Goal: Task Accomplishment & Management: Complete application form

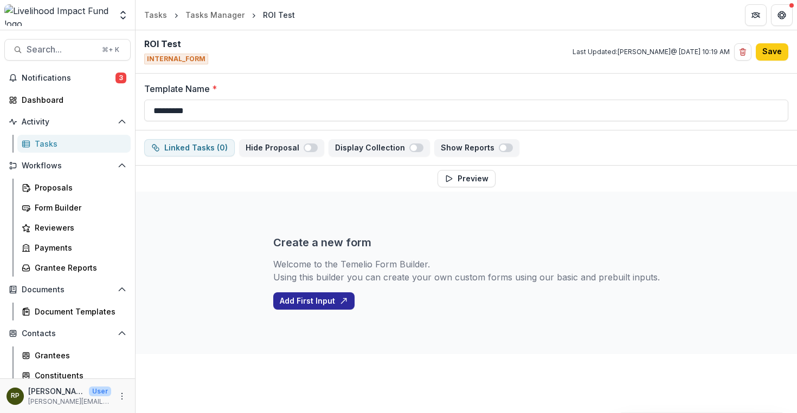
click at [336, 303] on button "Add First Input" at bounding box center [313, 301] width 81 height 17
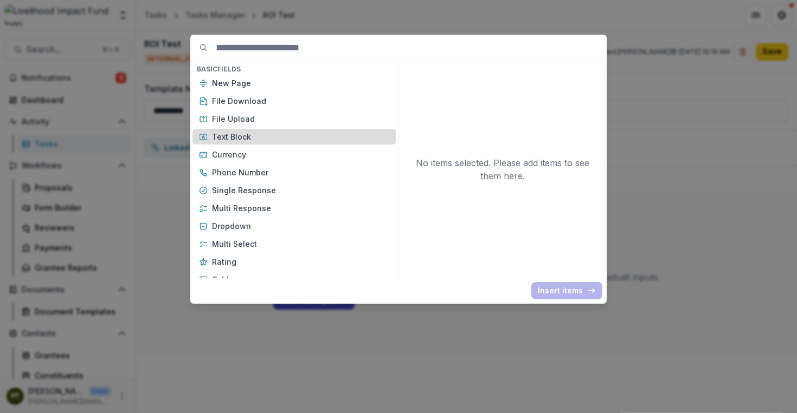
click at [301, 140] on p "Text Block" at bounding box center [300, 136] width 177 height 11
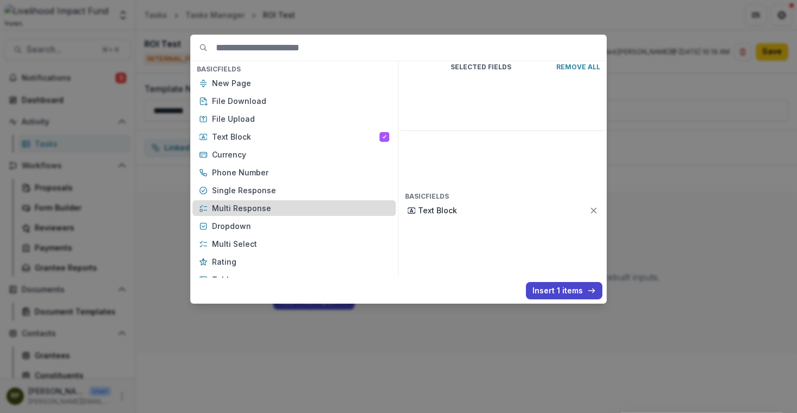
click at [275, 204] on p "Multi Response" at bounding box center [300, 208] width 177 height 11
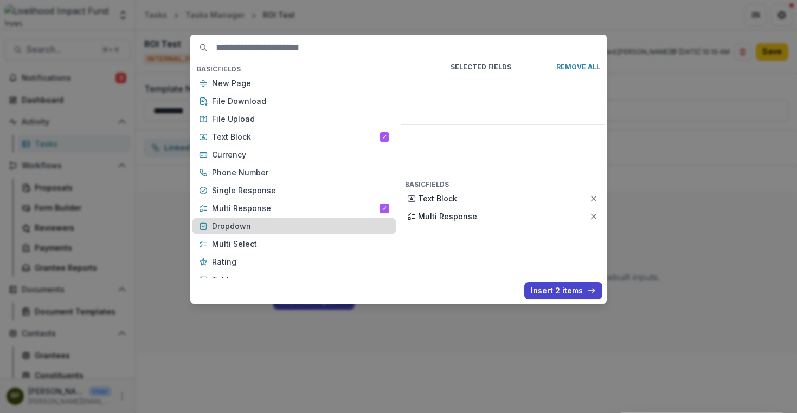
click at [265, 223] on p "Dropdown" at bounding box center [300, 226] width 177 height 11
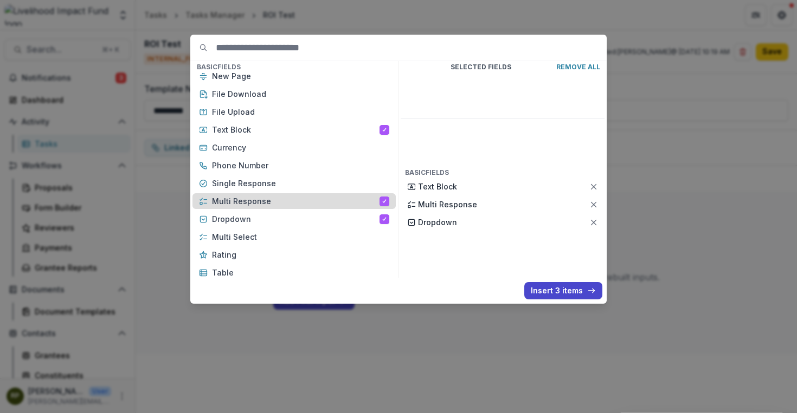
scroll to position [10, 0]
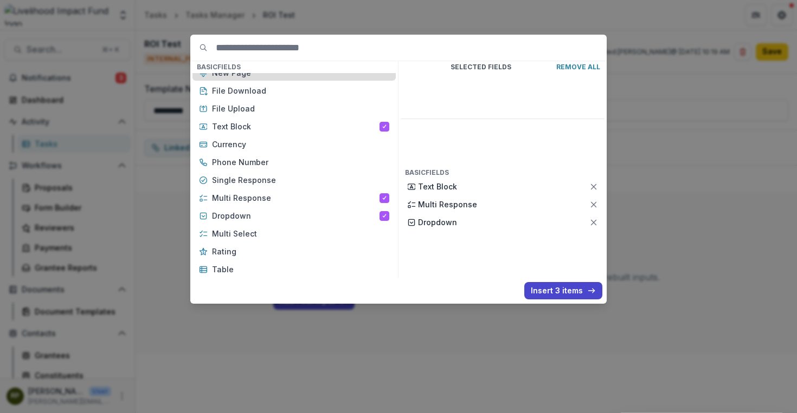
click at [239, 76] on p "New Page" at bounding box center [300, 72] width 177 height 11
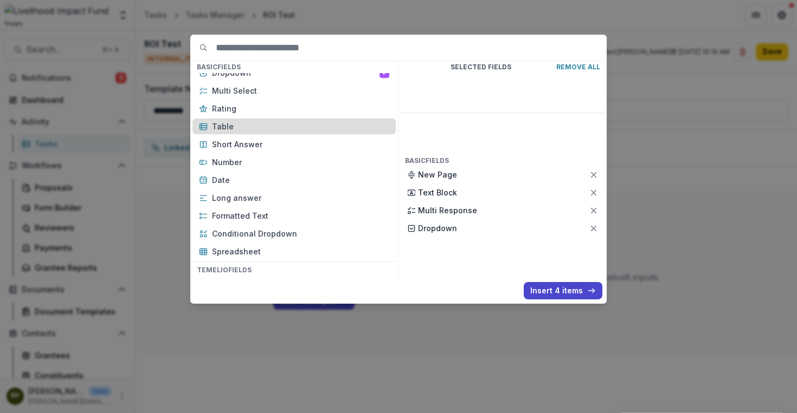
scroll to position [156, 0]
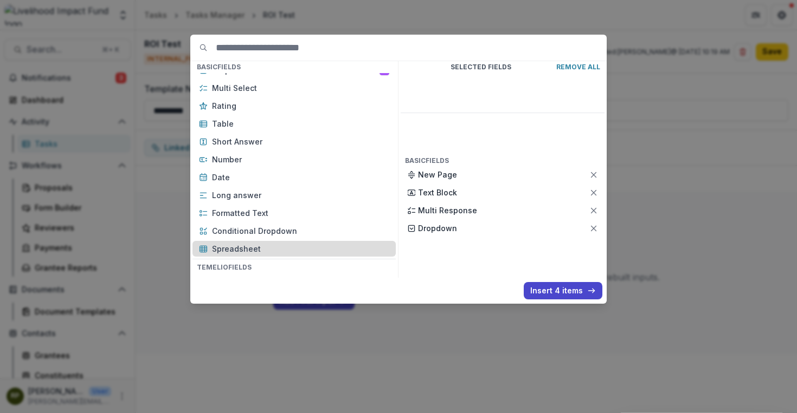
click at [290, 250] on p "Spreadsheet" at bounding box center [300, 248] width 177 height 11
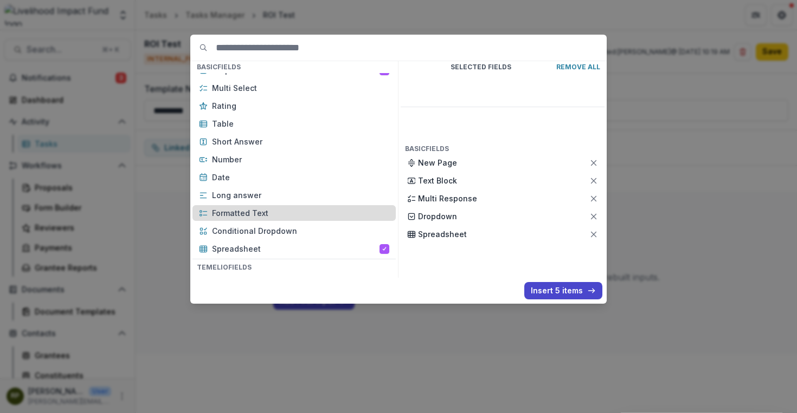
click at [281, 217] on p "Formatted Text" at bounding box center [300, 213] width 177 height 11
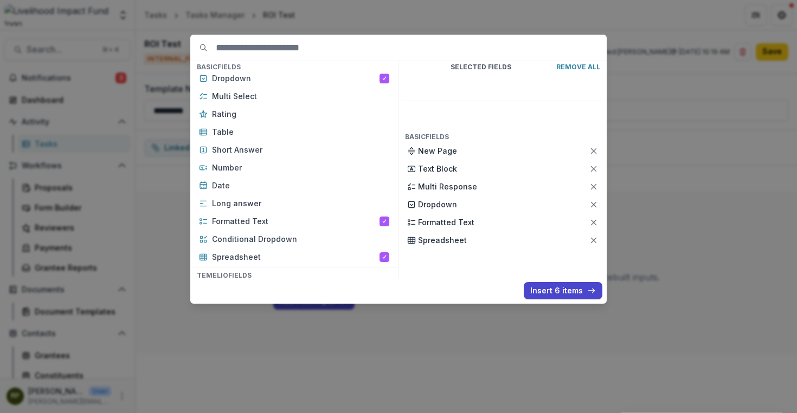
scroll to position [140, 0]
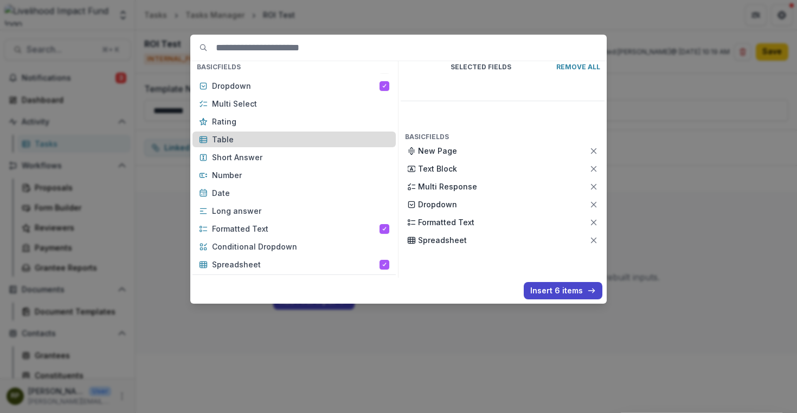
click at [223, 134] on p "Table" at bounding box center [300, 139] width 177 height 11
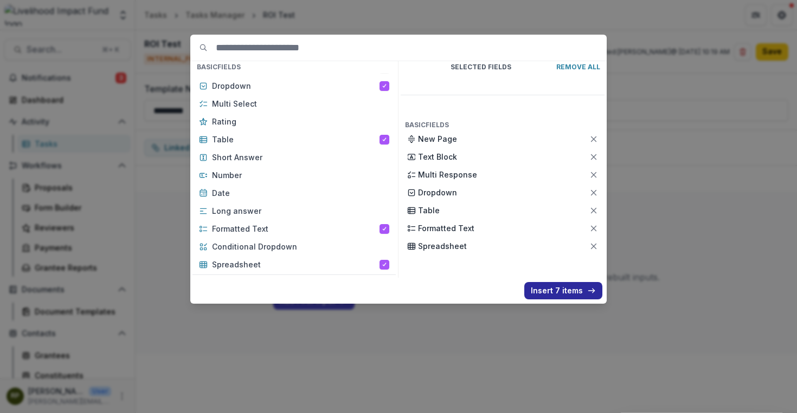
click at [558, 286] on button "Insert 7 items" at bounding box center [563, 290] width 78 height 17
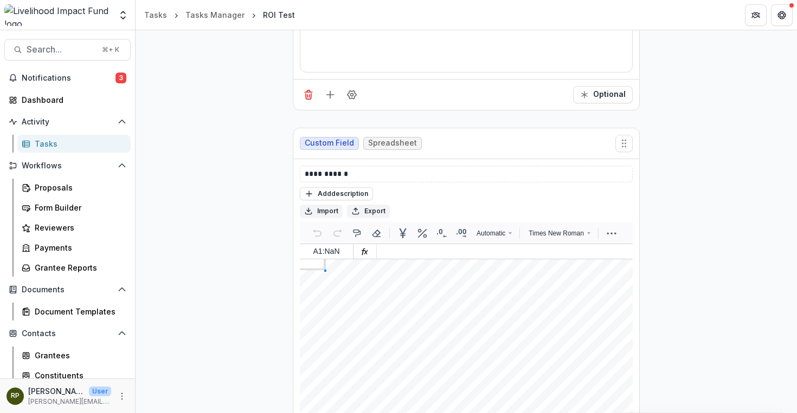
scroll to position [1323, 0]
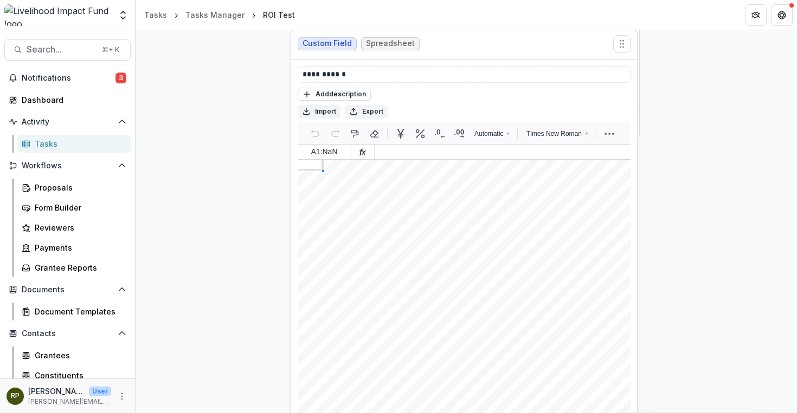
drag, startPoint x: 622, startPoint y: 134, endPoint x: 619, endPoint y: 41, distance: 93.2
click at [619, 41] on div "Custom Field Spreadsheet" at bounding box center [464, 44] width 346 height 31
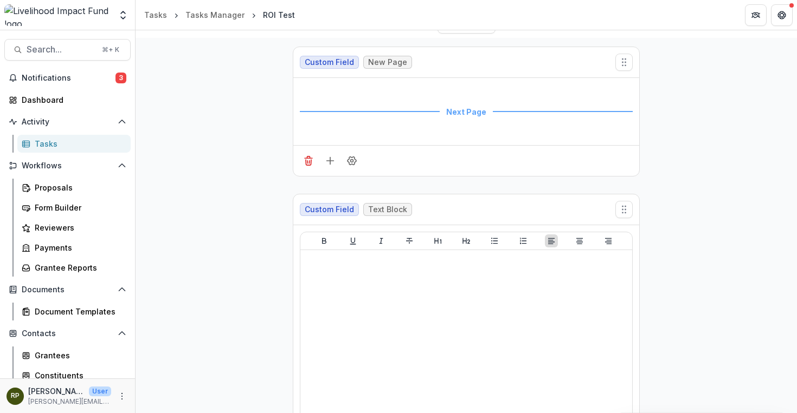
scroll to position [115, 0]
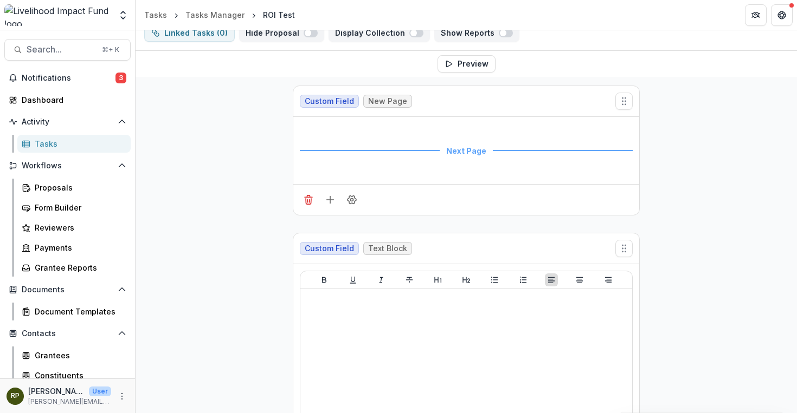
click at [534, 102] on div "Custom Field New Page" at bounding box center [466, 101] width 346 height 31
click at [532, 150] on div "Next Page" at bounding box center [466, 151] width 333 height 54
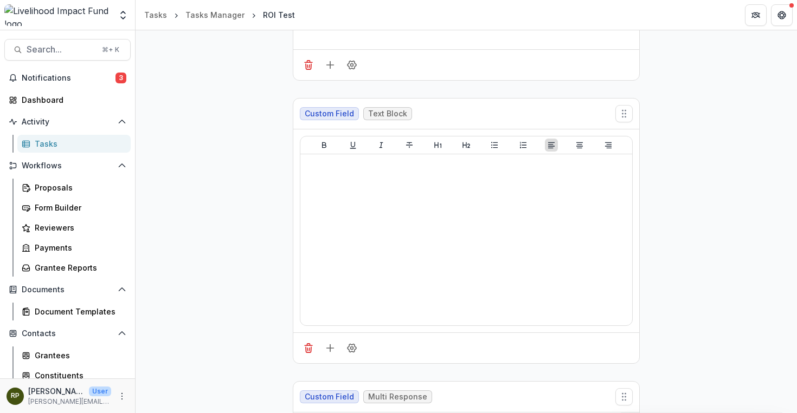
scroll to position [249, 0]
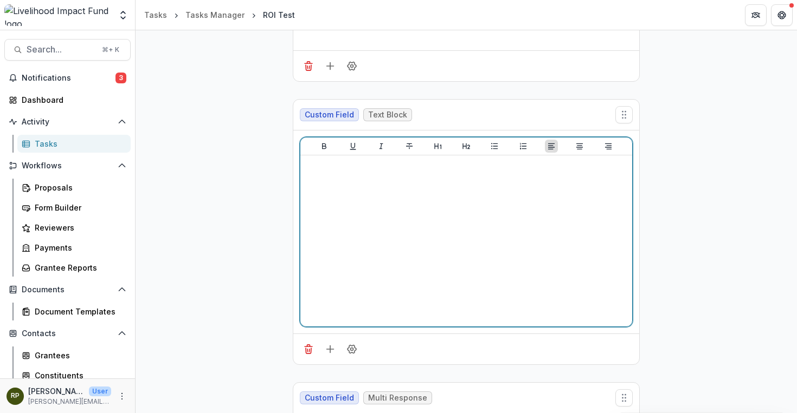
click at [529, 282] on div at bounding box center [466, 241] width 323 height 163
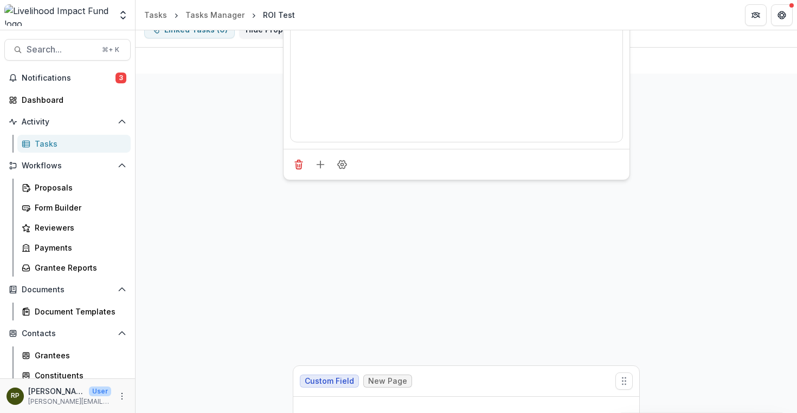
scroll to position [0, 0]
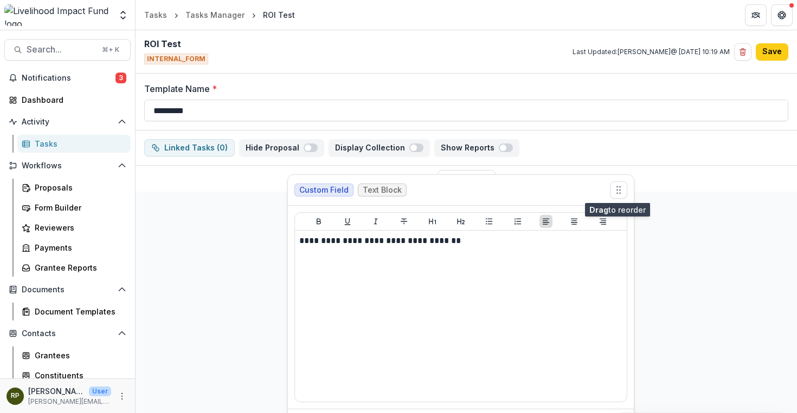
drag, startPoint x: 624, startPoint y: 114, endPoint x: 617, endPoint y: 189, distance: 75.1
click at [619, 190] on circle "Move field" at bounding box center [619, 190] width 1 height 1
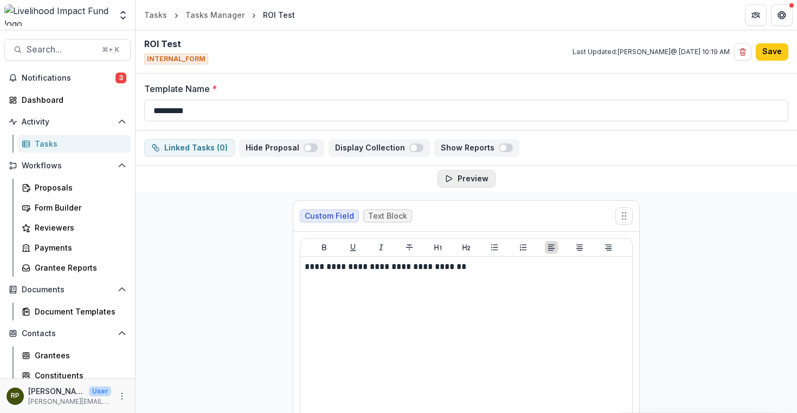
click at [486, 179] on button "Preview" at bounding box center [466, 178] width 58 height 17
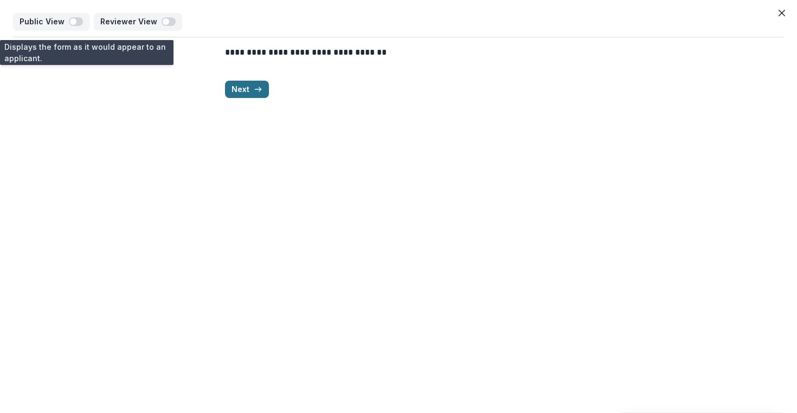
click at [259, 91] on polyline "button" at bounding box center [260, 89] width 2 height 4
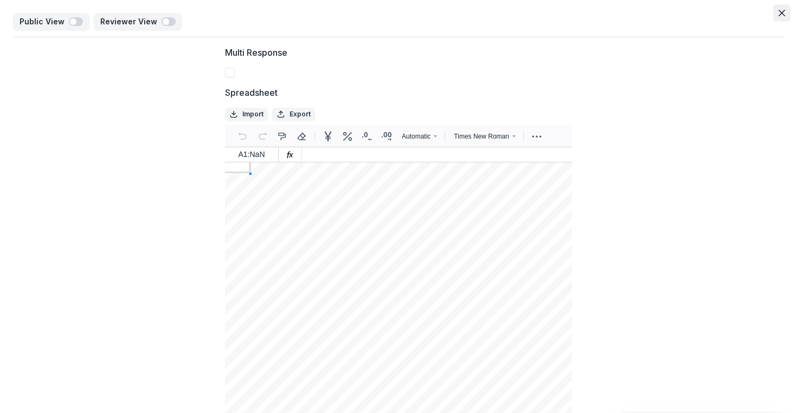
click at [782, 14] on button "Close" at bounding box center [781, 12] width 17 height 17
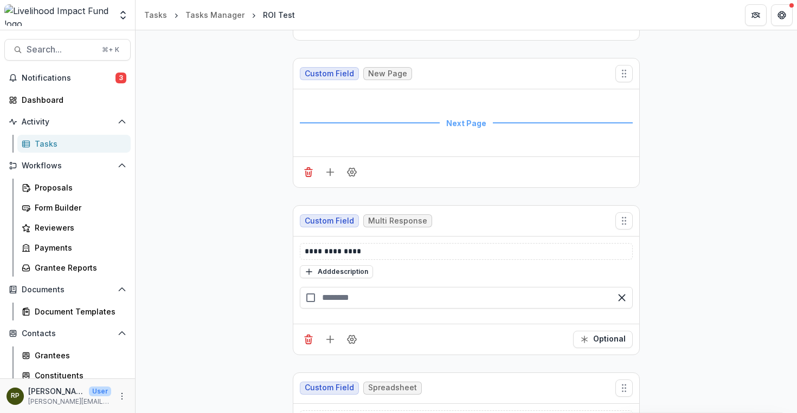
scroll to position [430, 0]
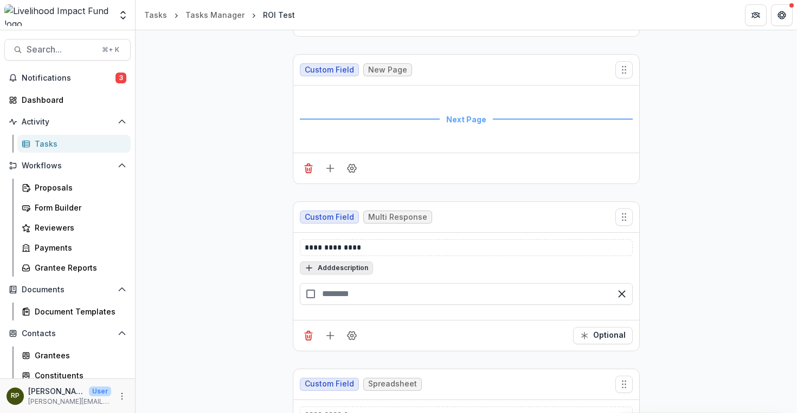
click at [360, 271] on button "Add description" at bounding box center [336, 268] width 73 height 13
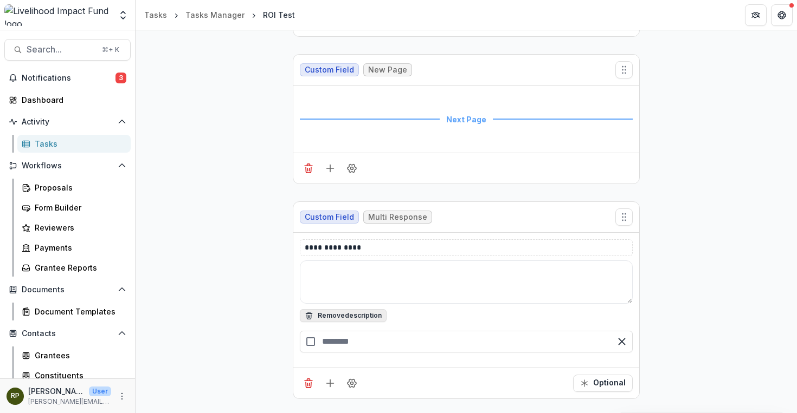
click at [360, 271] on textarea at bounding box center [466, 282] width 333 height 43
click at [368, 245] on p "**********" at bounding box center [466, 247] width 323 height 11
click at [374, 282] on textarea at bounding box center [466, 282] width 333 height 43
click at [400, 216] on span "Multi Response" at bounding box center [397, 217] width 59 height 9
click at [395, 245] on p "**********" at bounding box center [466, 247] width 323 height 11
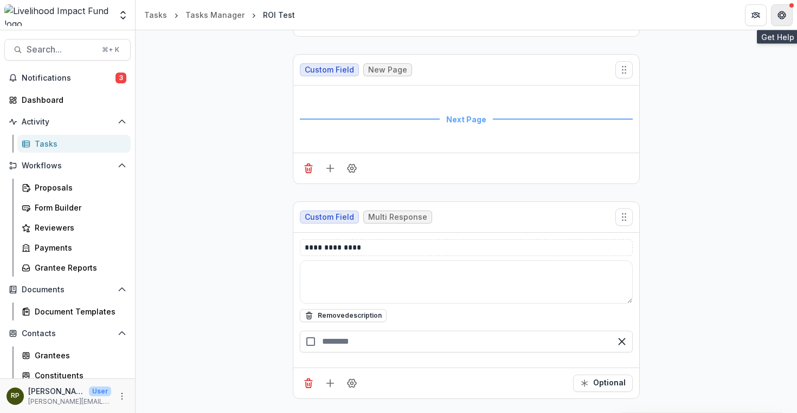
click at [784, 16] on icon "Get Help" at bounding box center [784, 15] width 2 height 3
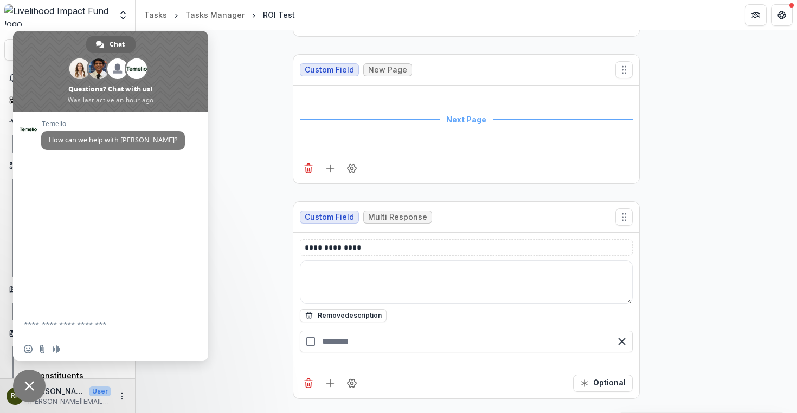
click at [38, 377] on span "Close chat" at bounding box center [29, 386] width 33 height 33
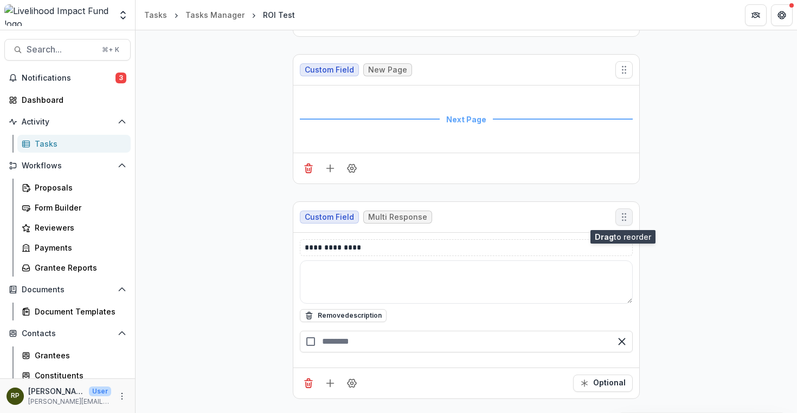
click at [625, 218] on circle "Move field" at bounding box center [625, 217] width 1 height 1
click at [354, 379] on icon "Field Settings" at bounding box center [351, 383] width 11 height 11
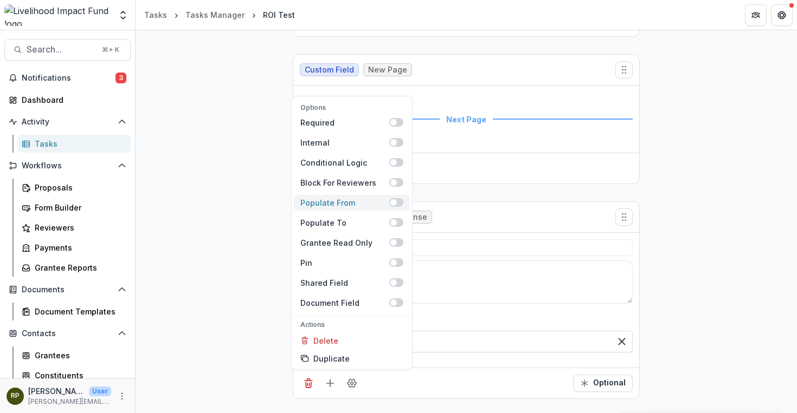
click at [397, 203] on span at bounding box center [396, 202] width 14 height 9
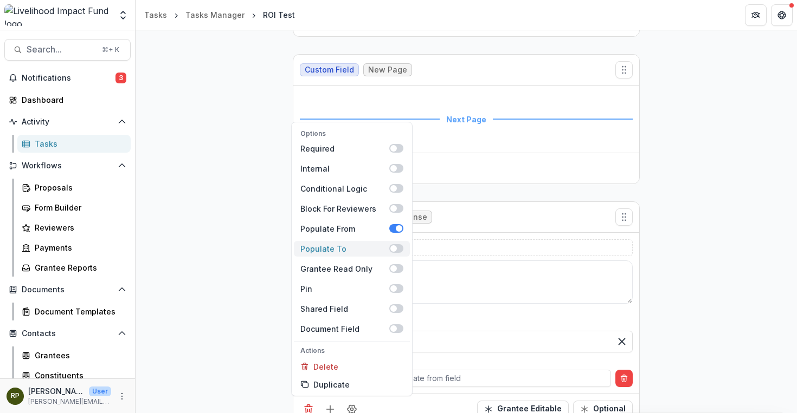
click at [396, 250] on span at bounding box center [396, 248] width 14 height 9
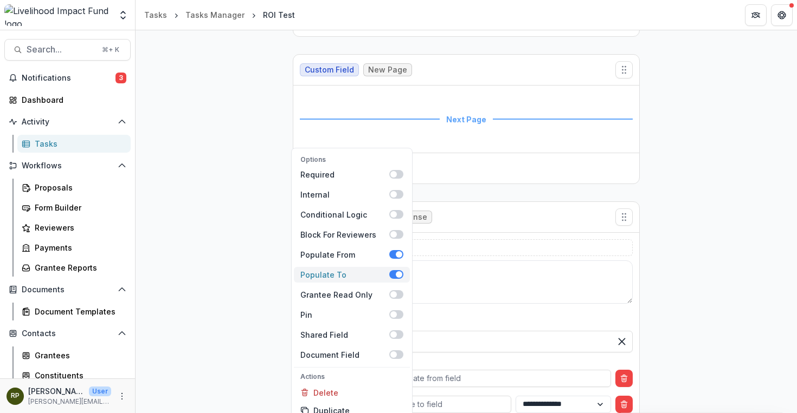
scroll to position [438, 0]
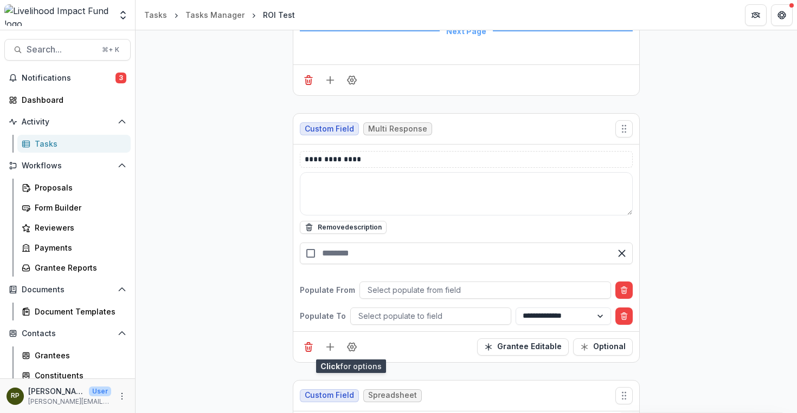
scroll to position [564, 0]
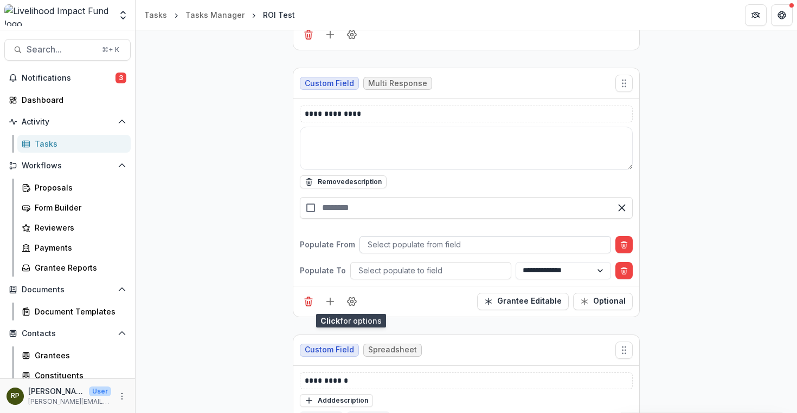
click at [550, 239] on div at bounding box center [484, 245] width 235 height 14
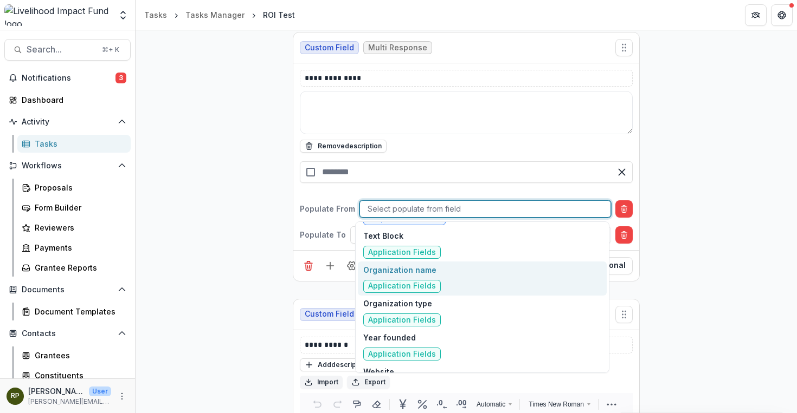
scroll to position [2372, 0]
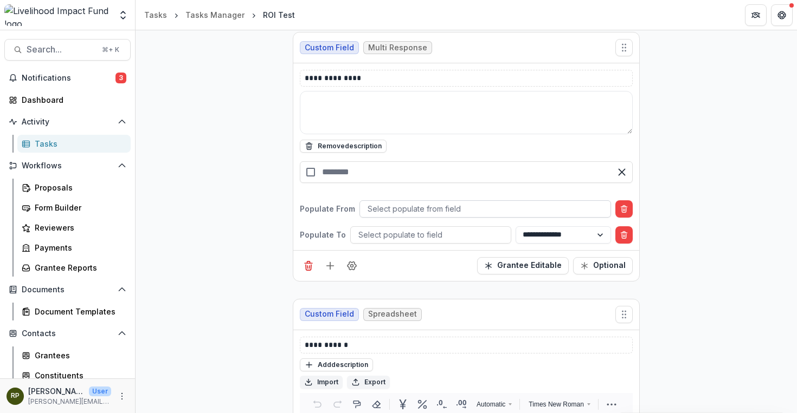
click at [425, 205] on div at bounding box center [484, 209] width 235 height 14
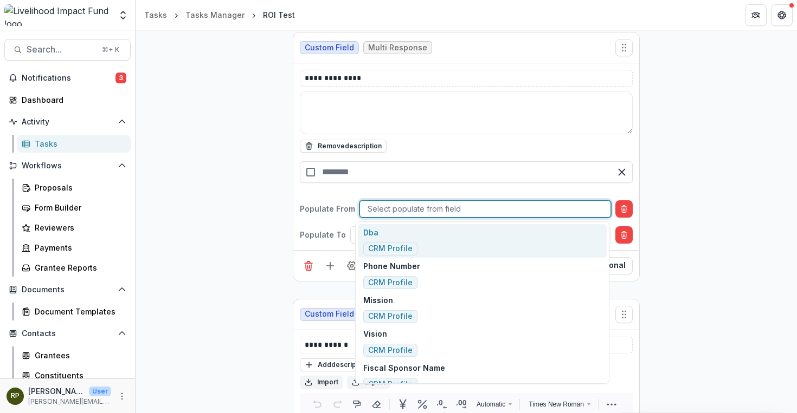
click at [425, 205] on div at bounding box center [484, 209] width 235 height 14
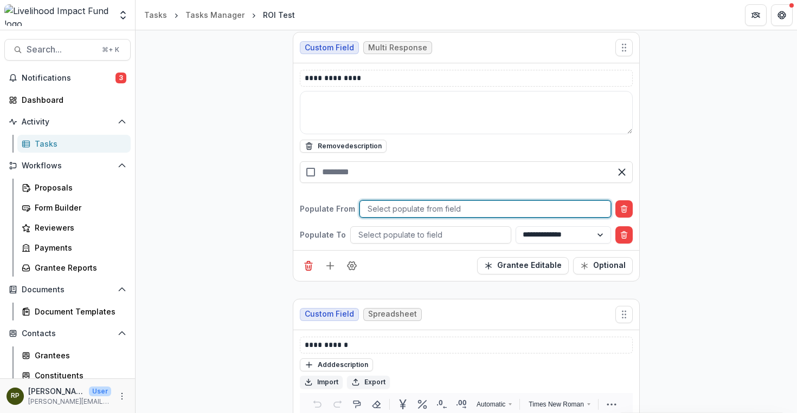
click at [425, 205] on div at bounding box center [484, 209] width 235 height 14
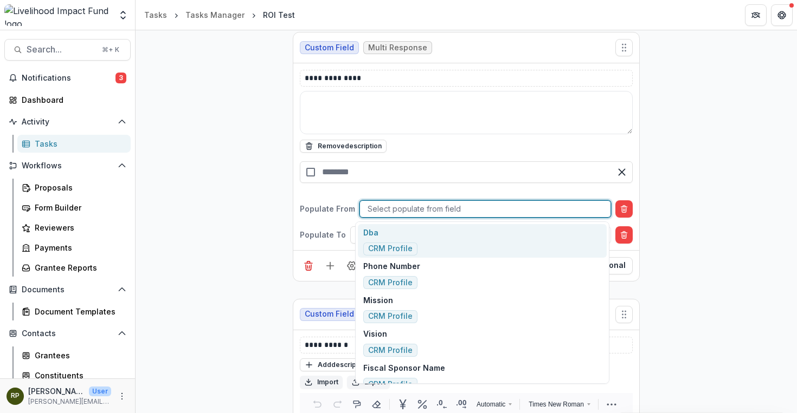
click at [423, 211] on div at bounding box center [484, 209] width 235 height 14
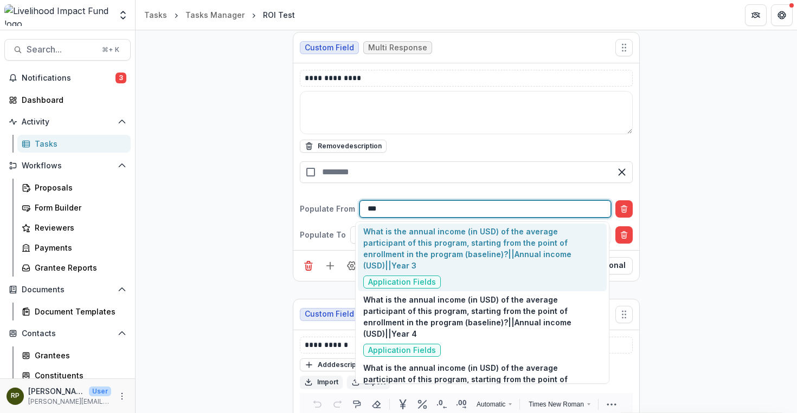
scroll to position [185, 0]
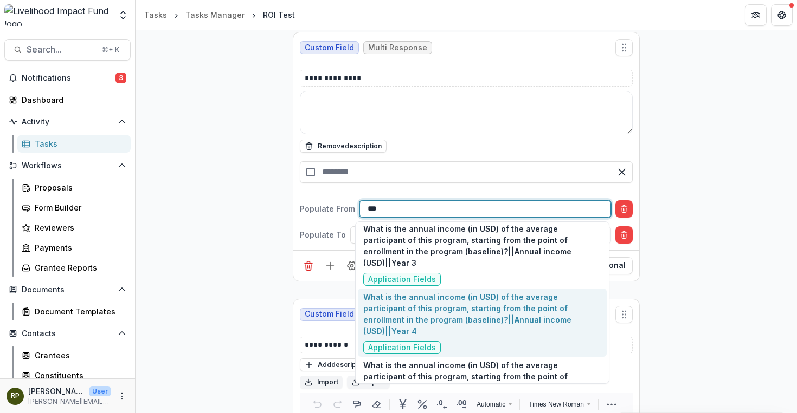
type input "***"
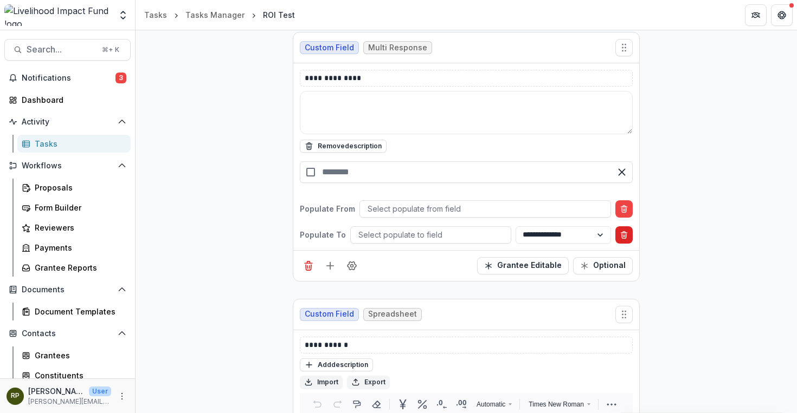
click at [619, 234] on icon "Delete condition" at bounding box center [623, 235] width 9 height 9
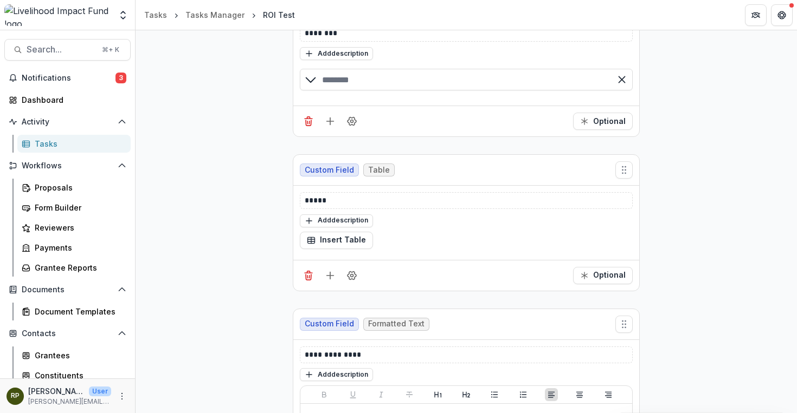
scroll to position [1349, 0]
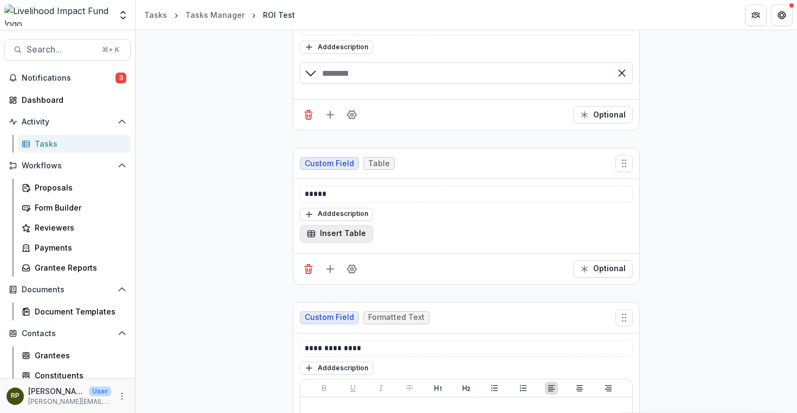
click at [340, 230] on button "Insert Table" at bounding box center [336, 233] width 73 height 17
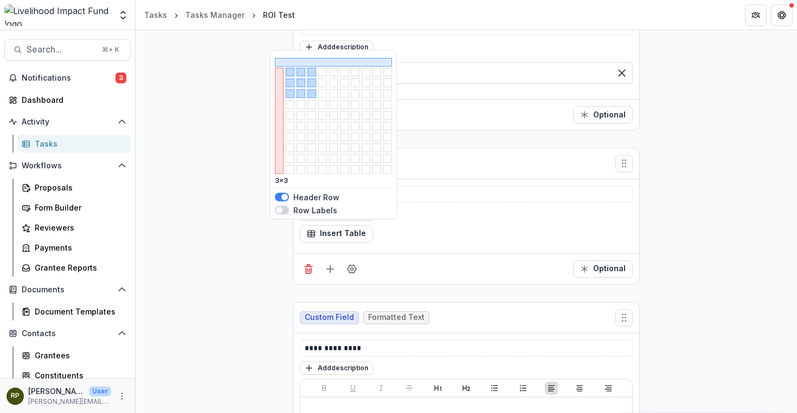
click at [310, 96] on button "button" at bounding box center [311, 93] width 9 height 9
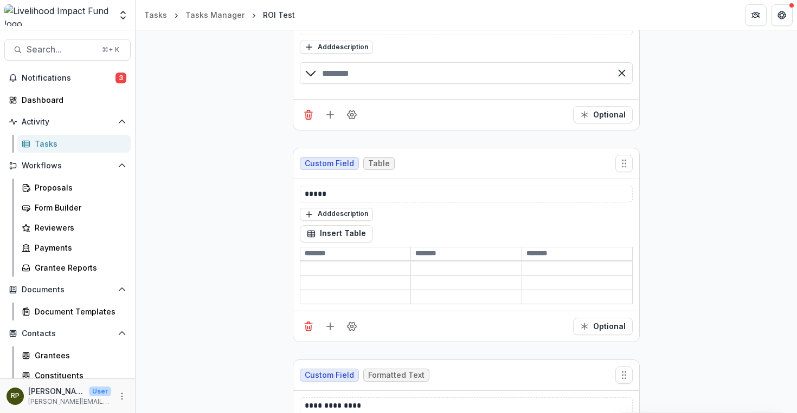
click at [364, 251] on input at bounding box center [355, 254] width 110 height 13
type input "**********"
type input "***"
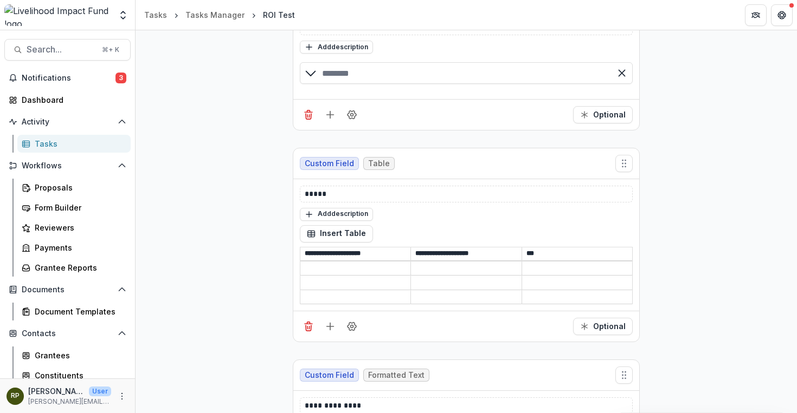
drag, startPoint x: 568, startPoint y: 251, endPoint x: 361, endPoint y: 256, distance: 207.0
click at [361, 256] on tr "**********" at bounding box center [466, 254] width 332 height 14
click at [361, 256] on input "**********" at bounding box center [355, 254] width 110 height 13
click at [351, 326] on circle "Field Settings" at bounding box center [352, 327] width 3 height 3
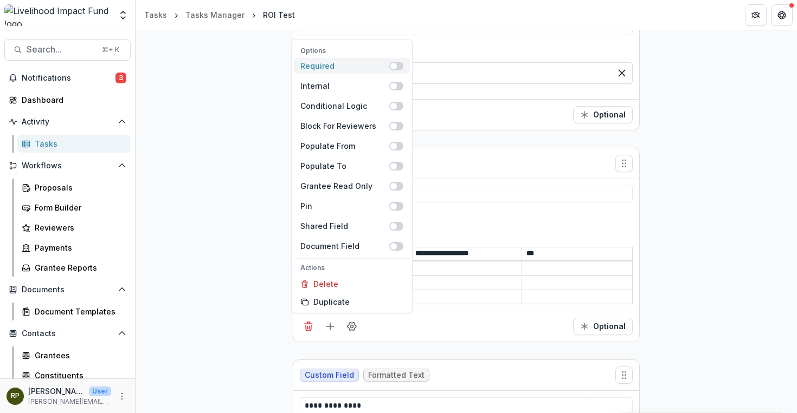
click at [396, 62] on span at bounding box center [396, 66] width 14 height 9
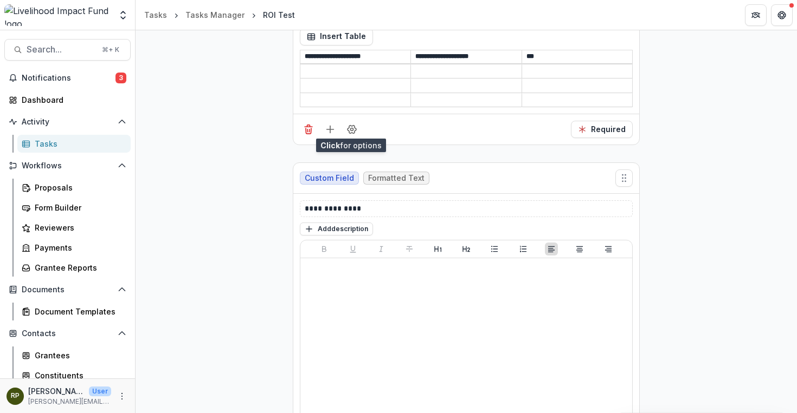
scroll to position [1606, 0]
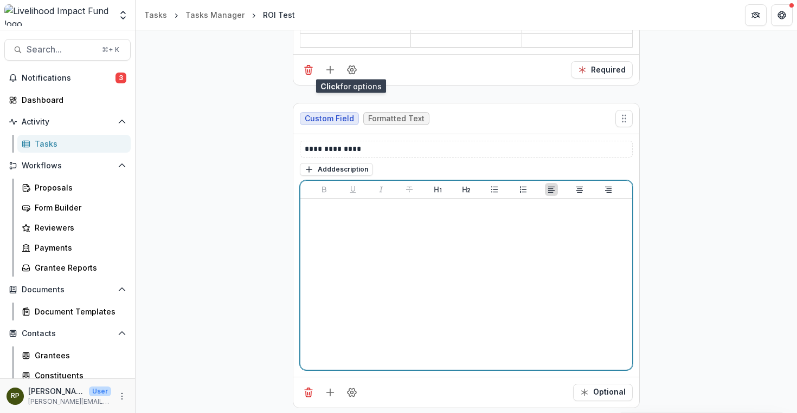
click at [407, 256] on div at bounding box center [466, 284] width 323 height 163
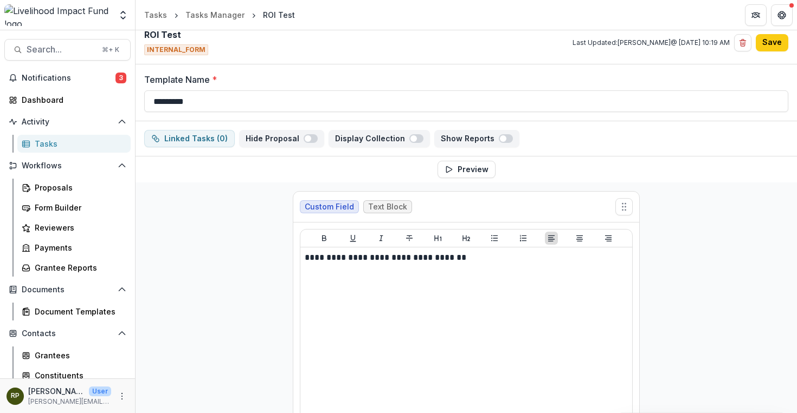
scroll to position [0, 0]
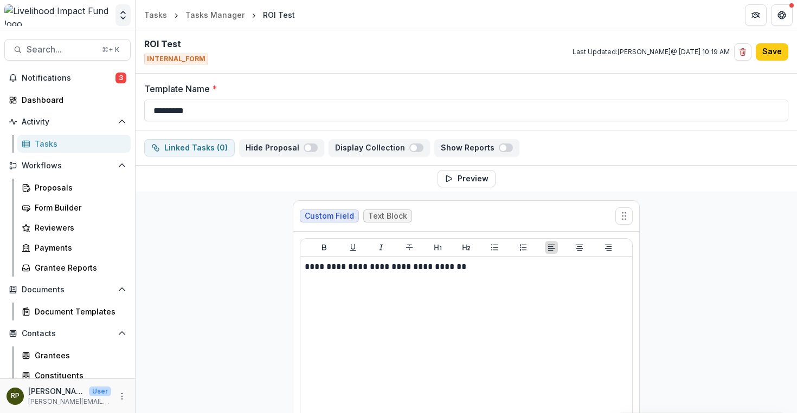
click at [123, 18] on polyline "Open entity switcher" at bounding box center [123, 18] width 4 height 2
click at [113, 37] on link "Admin Settings" at bounding box center [68, 42] width 130 height 18
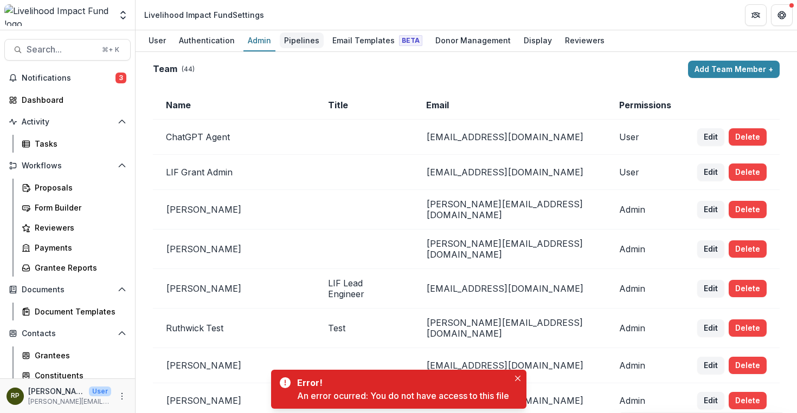
click at [306, 38] on div "Pipelines" at bounding box center [302, 41] width 44 height 16
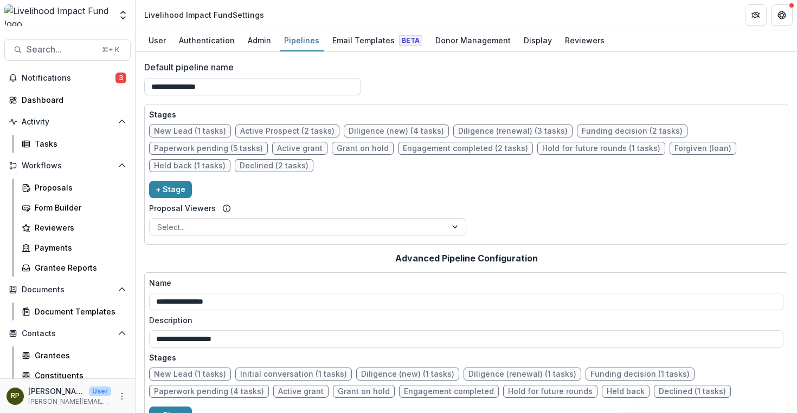
click at [289, 88] on input "**********" at bounding box center [252, 86] width 217 height 17
click at [247, 91] on input "**********" at bounding box center [252, 86] width 217 height 17
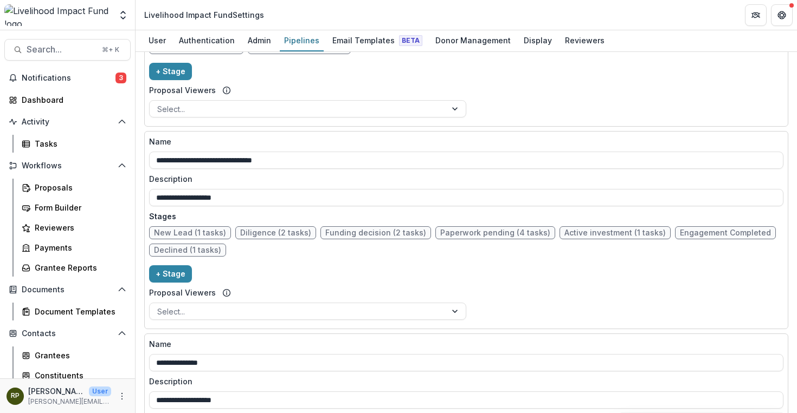
scroll to position [666, 0]
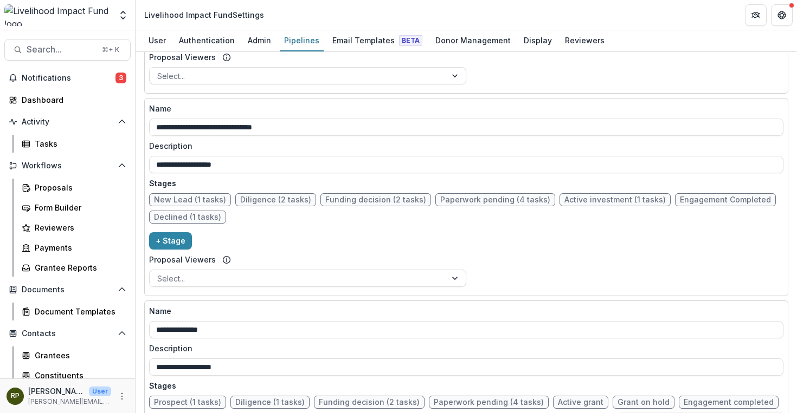
click at [411, 259] on div "Proposal Viewers" at bounding box center [307, 259] width 317 height 11
click at [727, 200] on span "Engagement Completed" at bounding box center [724, 200] width 91 height 9
select select "*******"
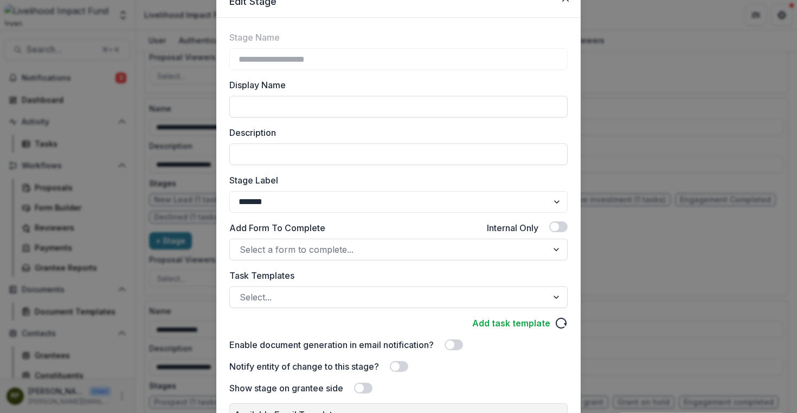
scroll to position [50, 0]
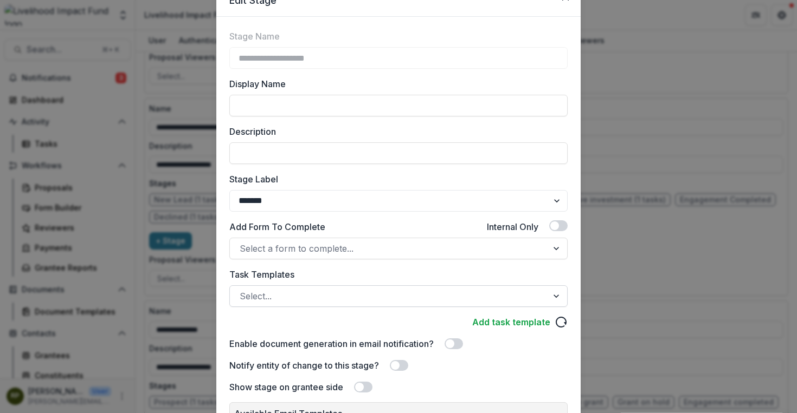
click at [448, 293] on div at bounding box center [388, 296] width 298 height 15
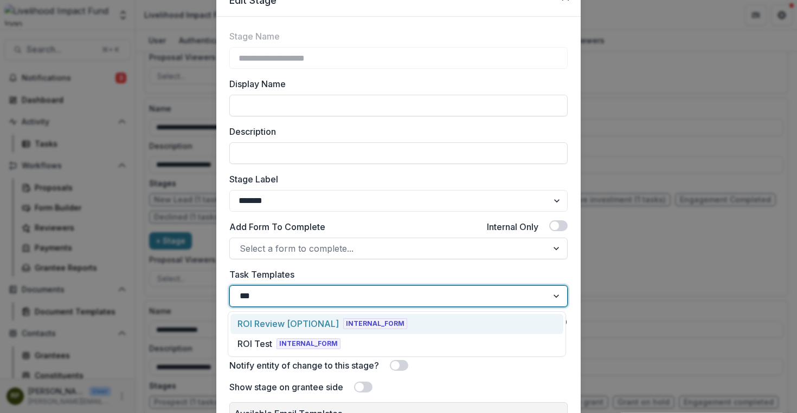
type input "***"
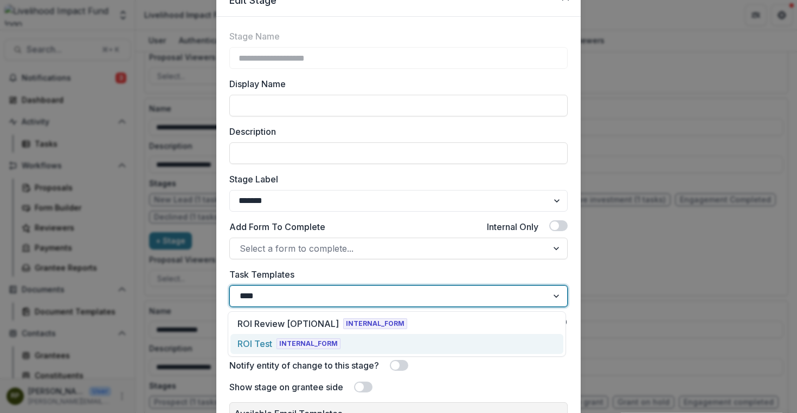
click at [416, 350] on div "ROI Test INTERNAL_FORM" at bounding box center [396, 344] width 333 height 20
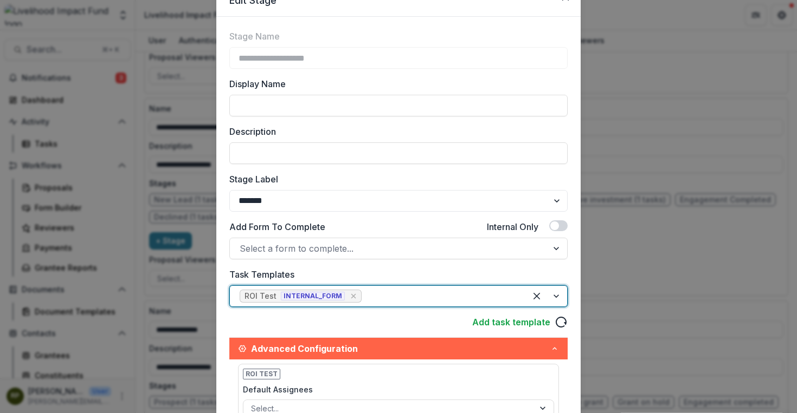
click at [377, 313] on div "**********" at bounding box center [398, 293] width 338 height 526
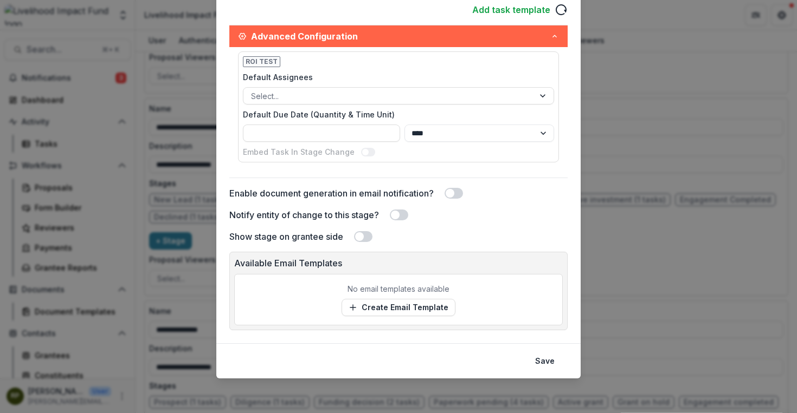
scroll to position [358, 0]
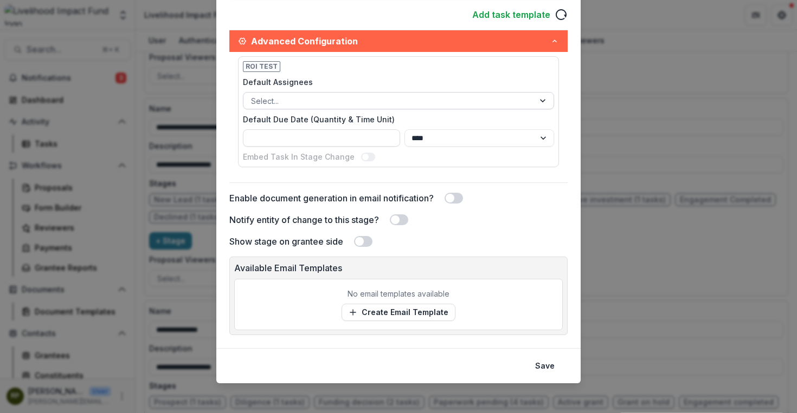
click at [353, 107] on div at bounding box center [388, 101] width 275 height 14
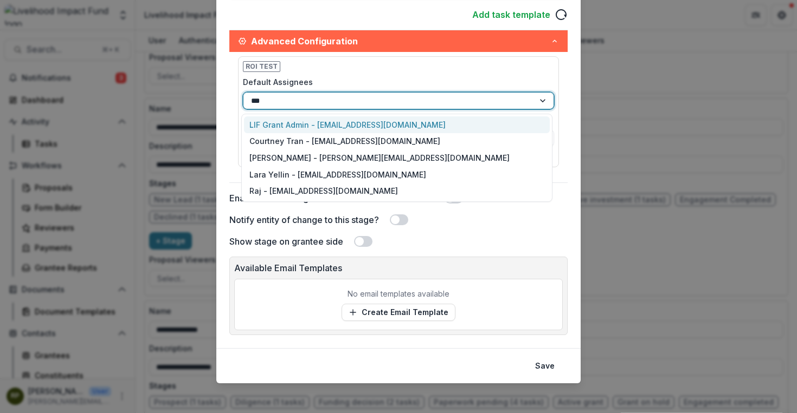
type input "****"
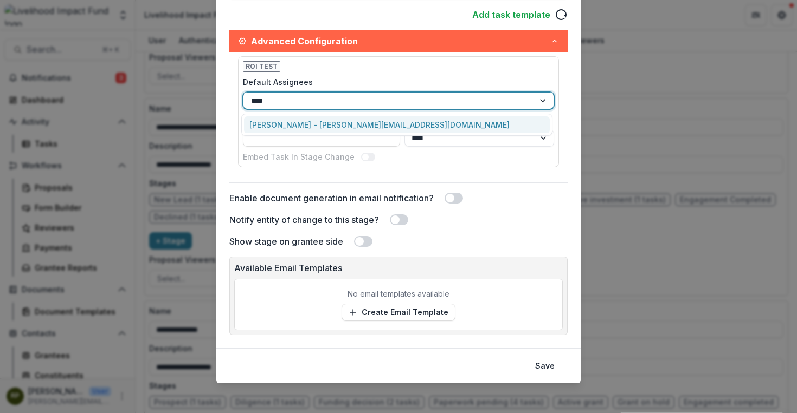
click at [345, 119] on div "Rachel Proefke - rachel@lifund.org" at bounding box center [397, 124] width 306 height 17
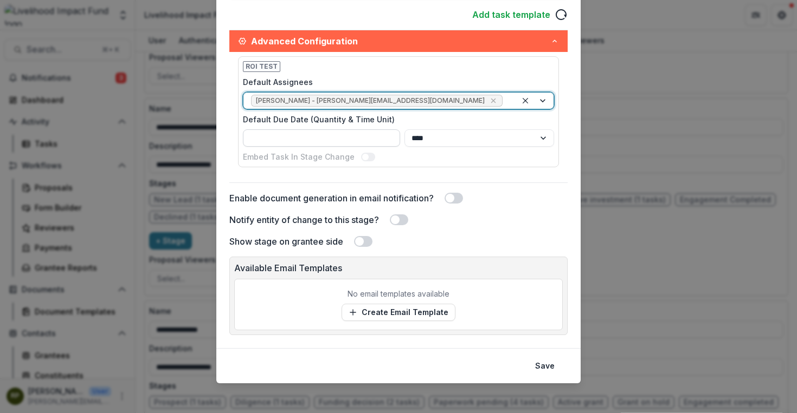
click at [344, 140] on input "Default Due Date (Quantity & Time Unit)" at bounding box center [321, 138] width 157 height 17
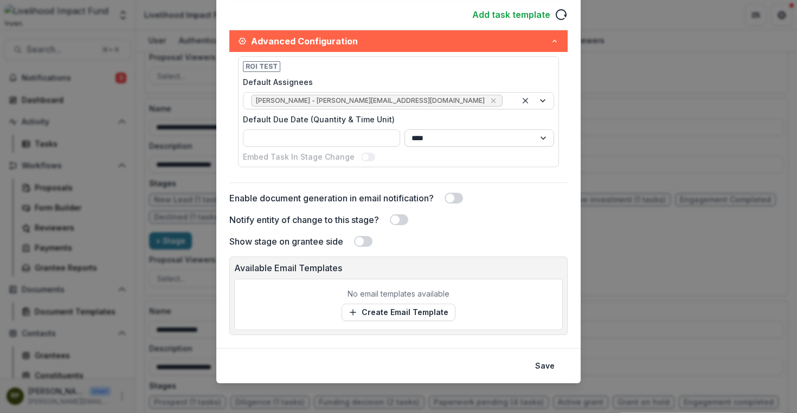
type input "*"
click at [478, 137] on select "**** ***** ****** *****" at bounding box center [479, 138] width 150 height 17
select select "*****"
click at [404, 130] on select "**** ***** ****** *****" at bounding box center [479, 138] width 150 height 17
click at [463, 159] on div "Embed Task In Stage Change" at bounding box center [398, 156] width 311 height 11
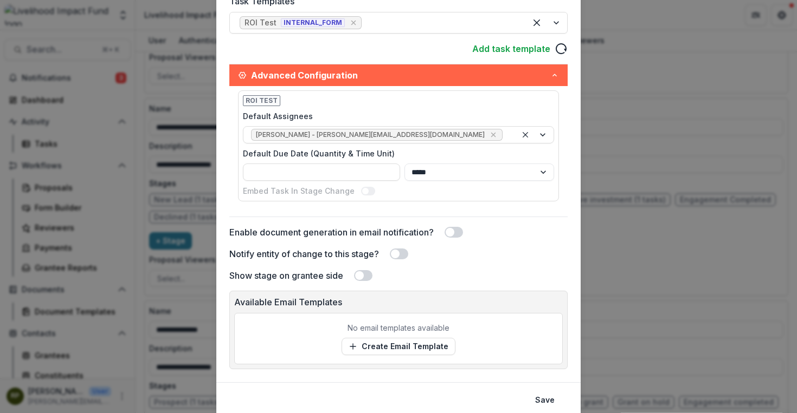
scroll to position [363, 0]
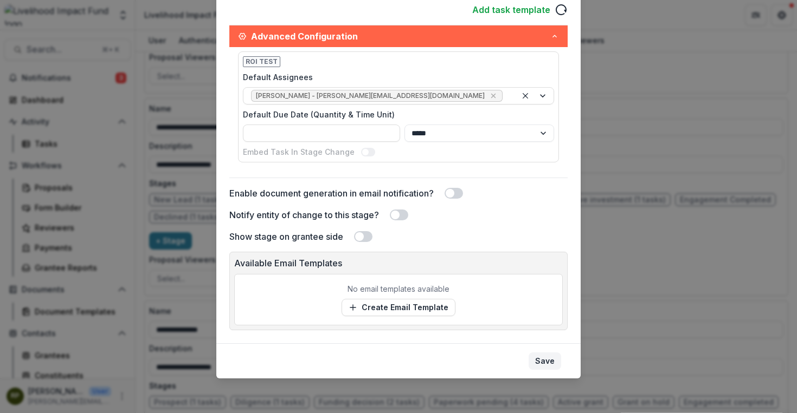
click at [544, 360] on button "Save" at bounding box center [544, 361] width 33 height 17
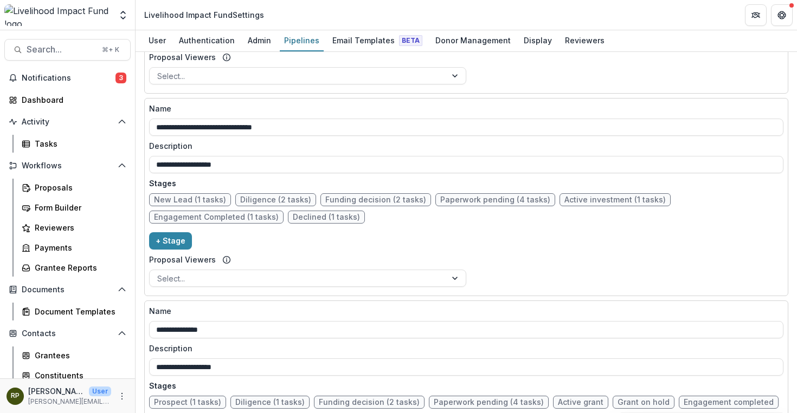
click at [253, 218] on span "Engagement Completed (1 tasks)" at bounding box center [216, 217] width 125 height 9
select select "*******"
select select "*****"
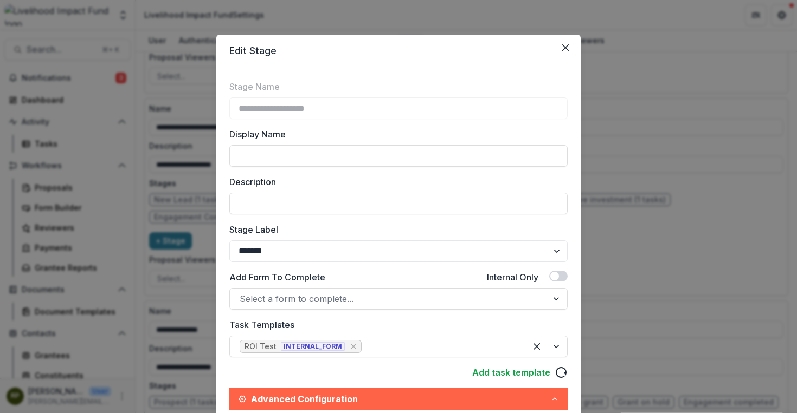
click at [643, 277] on div "**********" at bounding box center [398, 206] width 797 height 413
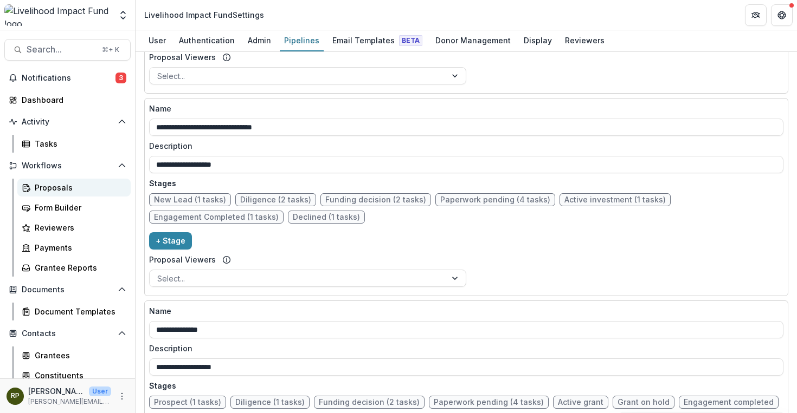
click at [60, 183] on div "Proposals" at bounding box center [78, 187] width 87 height 11
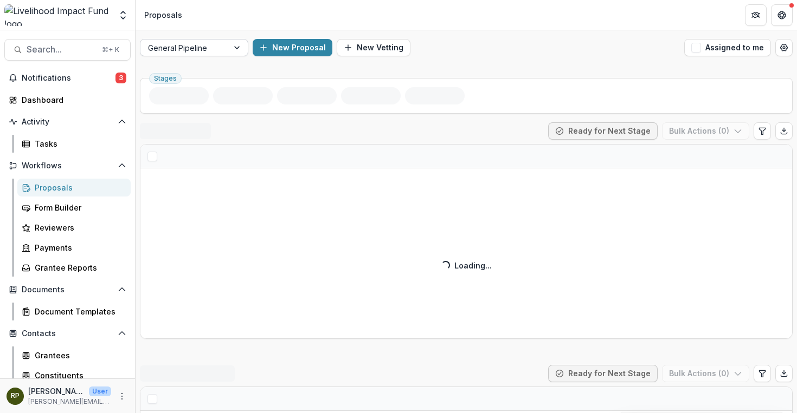
click at [235, 47] on div at bounding box center [238, 48] width 20 height 16
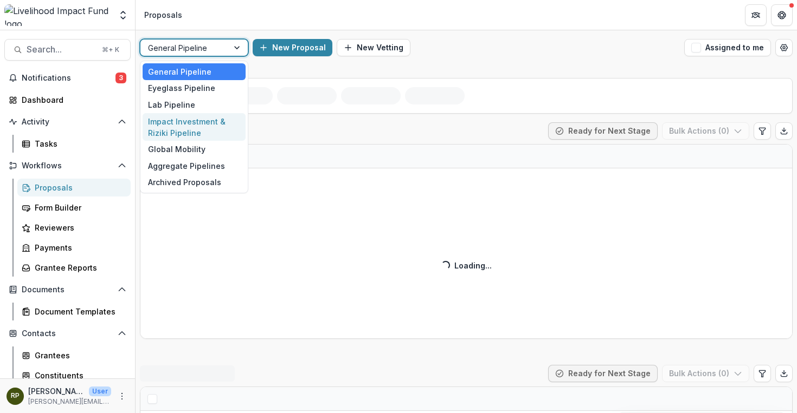
click at [208, 132] on div "Impact Investment & Riziki Pipeline" at bounding box center [194, 127] width 103 height 28
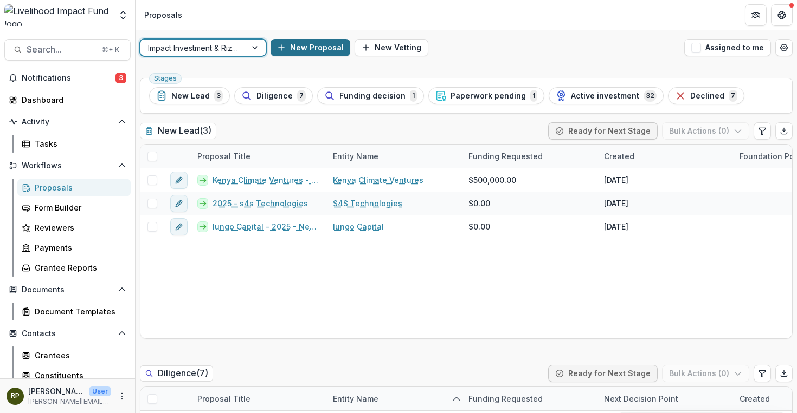
click at [327, 46] on button "New Proposal" at bounding box center [310, 47] width 80 height 17
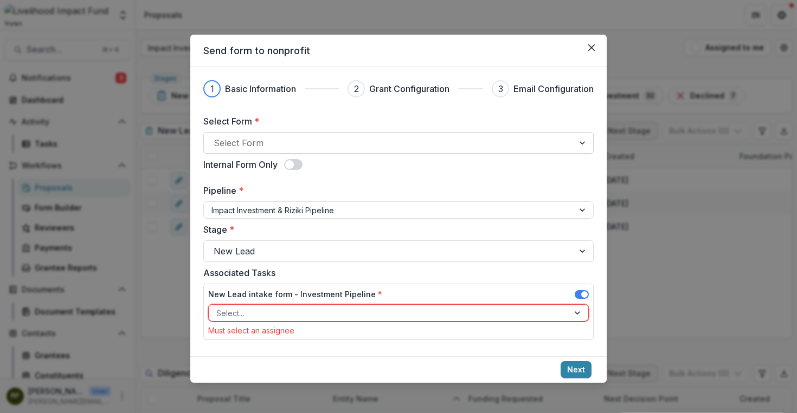
click at [418, 144] on div at bounding box center [388, 142] width 350 height 15
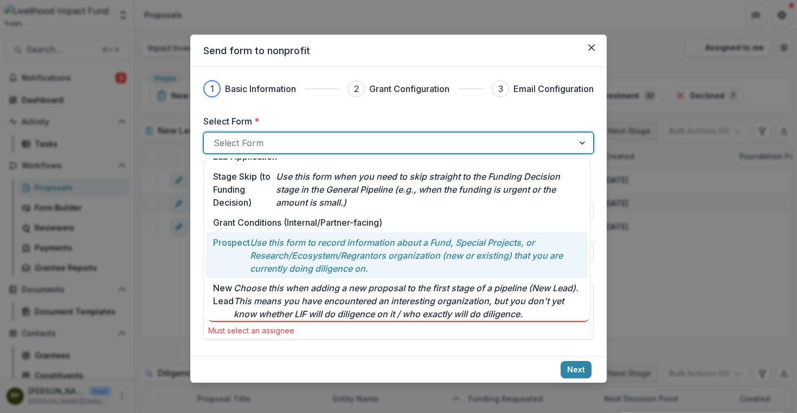
scroll to position [120, 0]
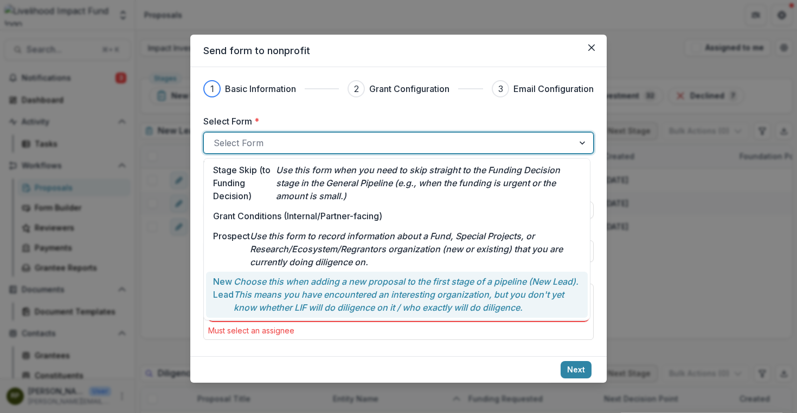
click at [367, 282] on p "Choose this when adding a new proposal to the first stage of a pipeline (New Le…" at bounding box center [407, 294] width 347 height 39
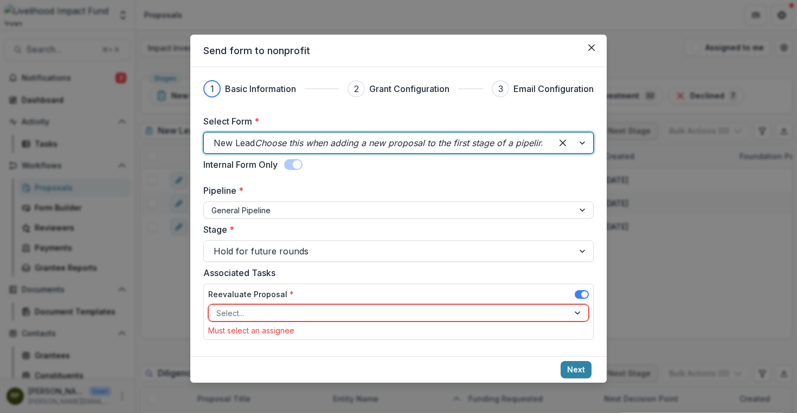
click at [355, 310] on div at bounding box center [388, 314] width 345 height 14
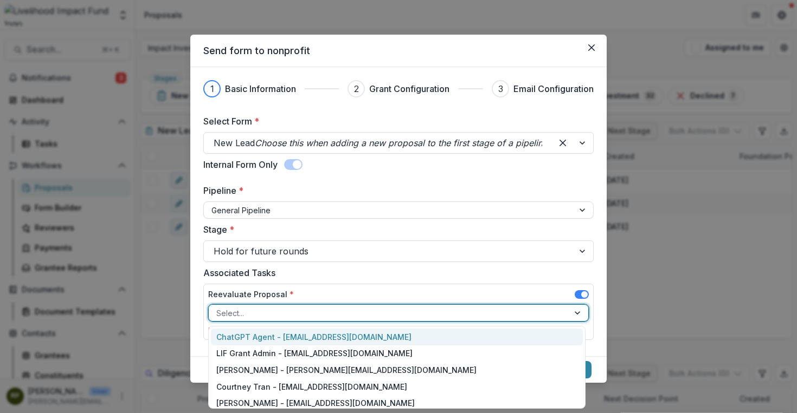
click at [355, 308] on div at bounding box center [388, 314] width 345 height 14
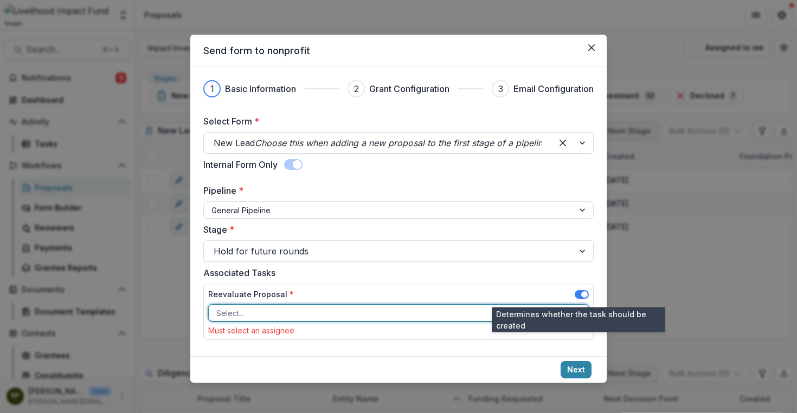
click at [574, 295] on span at bounding box center [581, 294] width 14 height 9
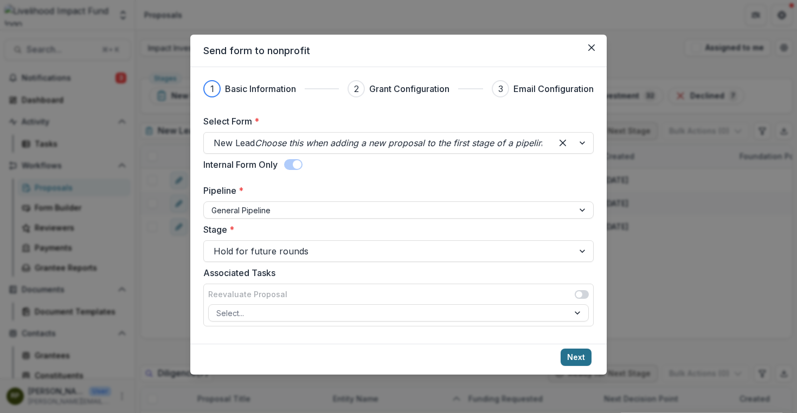
click at [579, 354] on button "Next" at bounding box center [575, 357] width 31 height 17
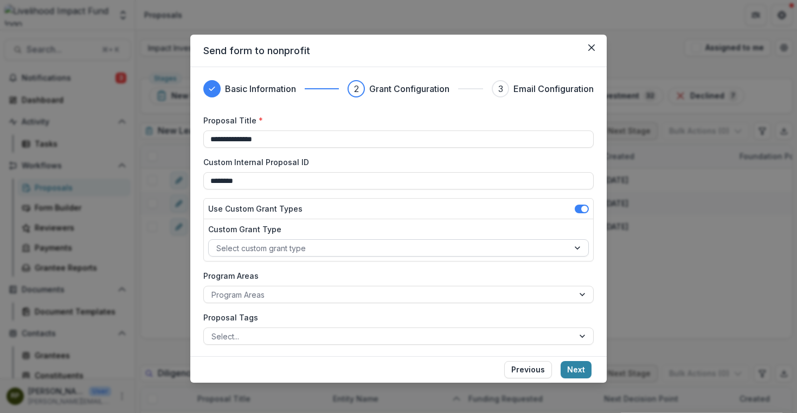
click at [392, 243] on div at bounding box center [388, 249] width 345 height 14
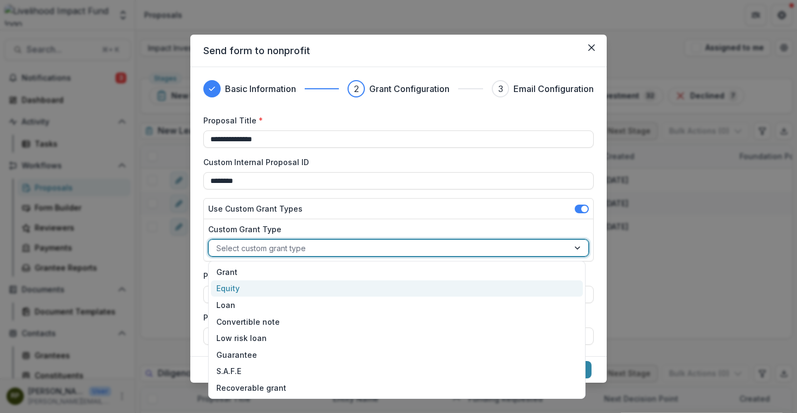
click at [349, 289] on div "Equity" at bounding box center [397, 289] width 372 height 17
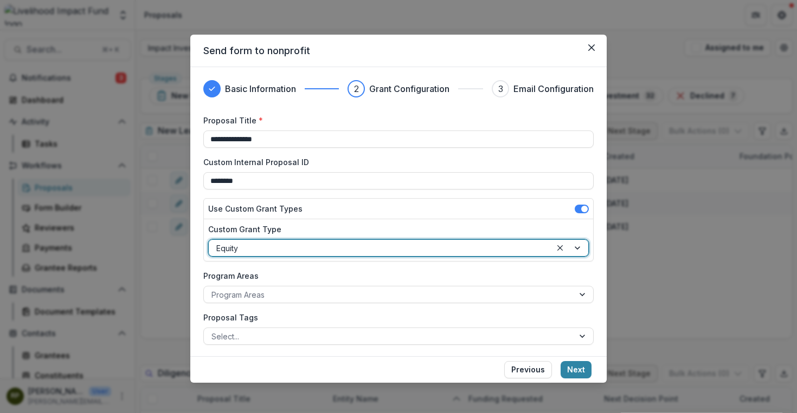
click at [349, 289] on div at bounding box center [388, 295] width 354 height 14
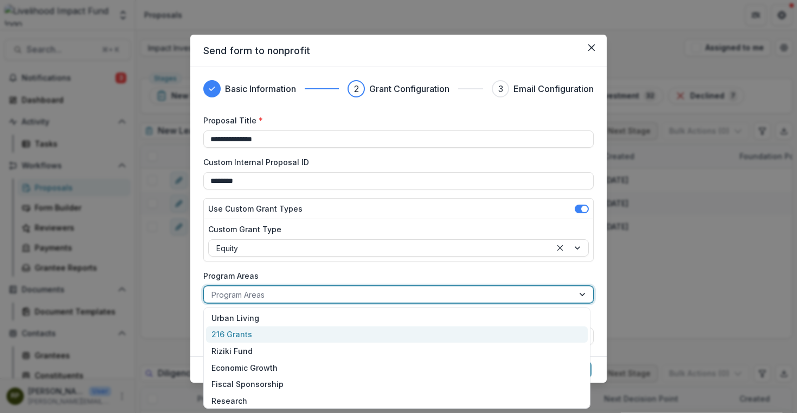
scroll to position [76, 0]
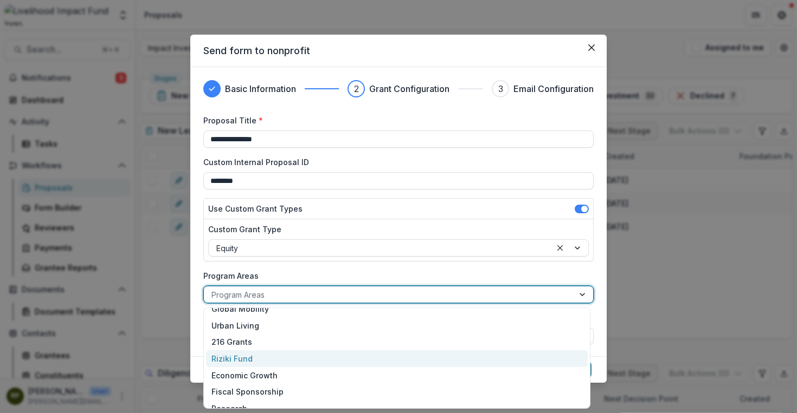
click at [282, 362] on div "Riziki Fund" at bounding box center [396, 359] width 381 height 17
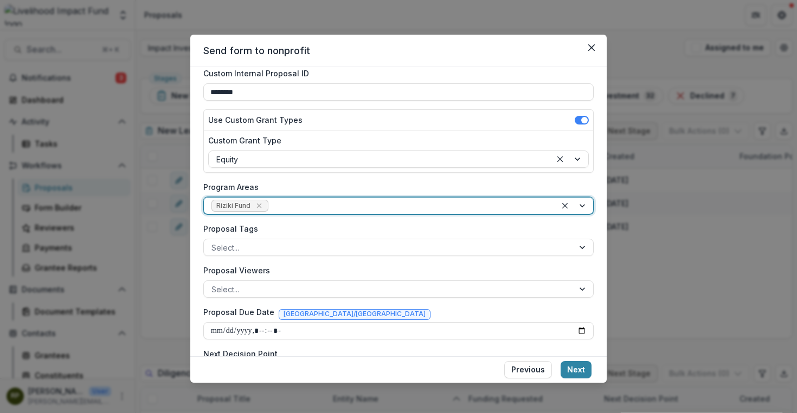
scroll to position [146, 0]
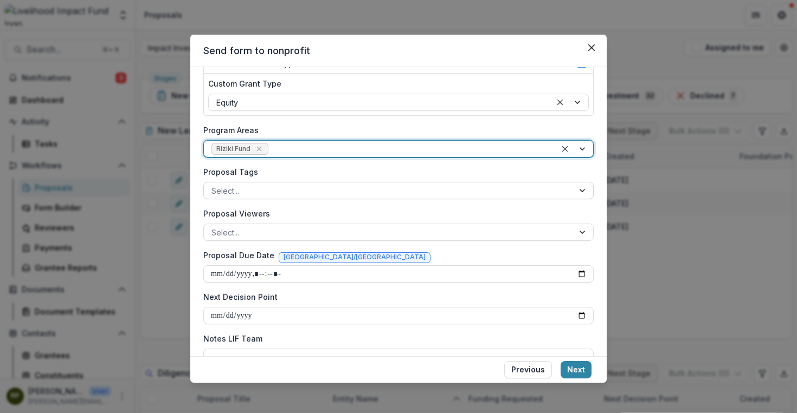
click at [357, 190] on div at bounding box center [388, 191] width 354 height 14
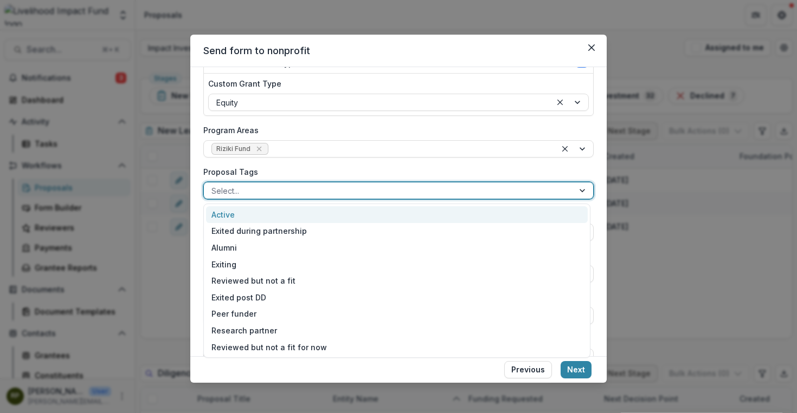
click at [323, 216] on div "Active" at bounding box center [396, 214] width 381 height 17
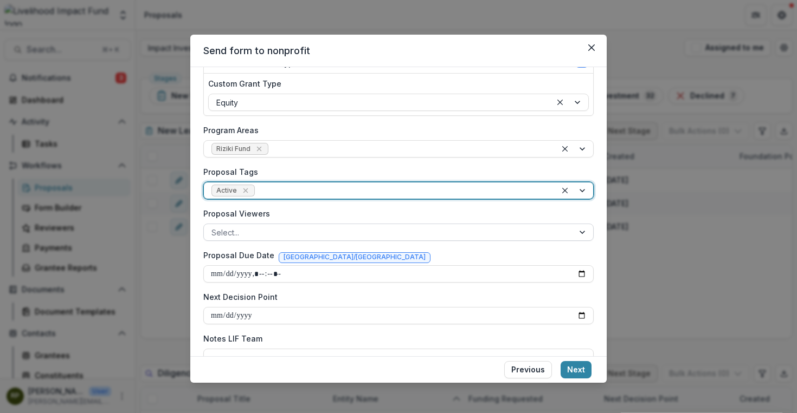
click at [286, 237] on div at bounding box center [388, 233] width 354 height 14
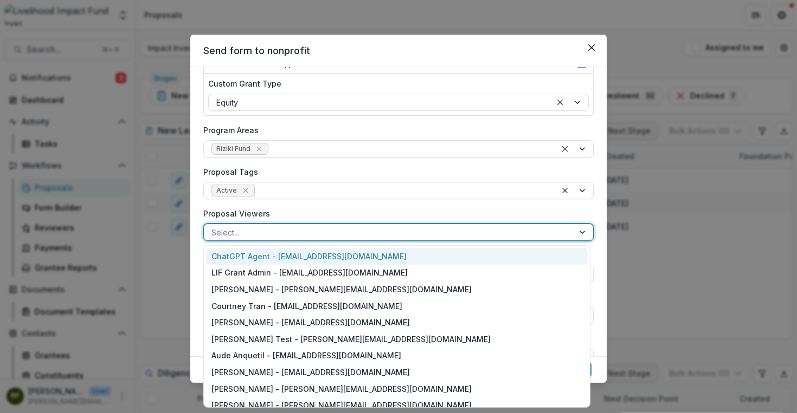
click at [383, 206] on div "**********" at bounding box center [398, 167] width 390 height 397
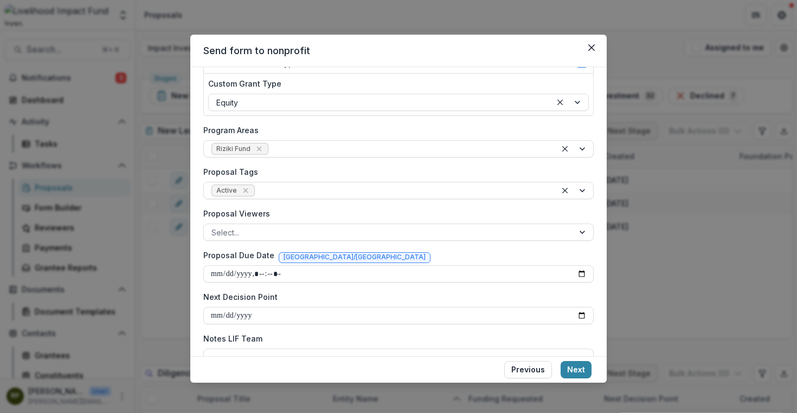
scroll to position [169, 0]
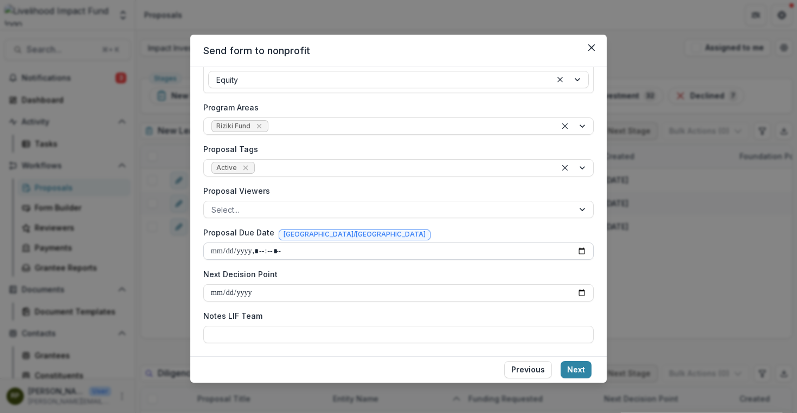
click at [580, 250] on input "Proposal Due Date" at bounding box center [398, 251] width 390 height 17
click at [498, 300] on input "Next Decision Point" at bounding box center [398, 292] width 390 height 17
type input "**********"
click at [581, 292] on input "Next Decision Point" at bounding box center [398, 292] width 390 height 17
type input "**********"
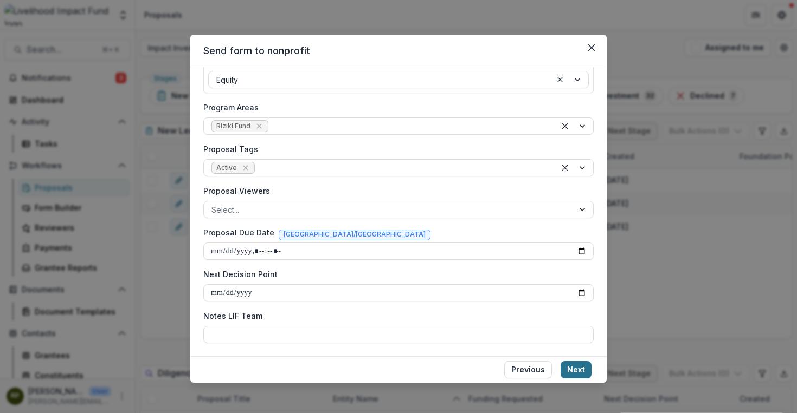
click at [582, 374] on button "Next" at bounding box center [575, 369] width 31 height 17
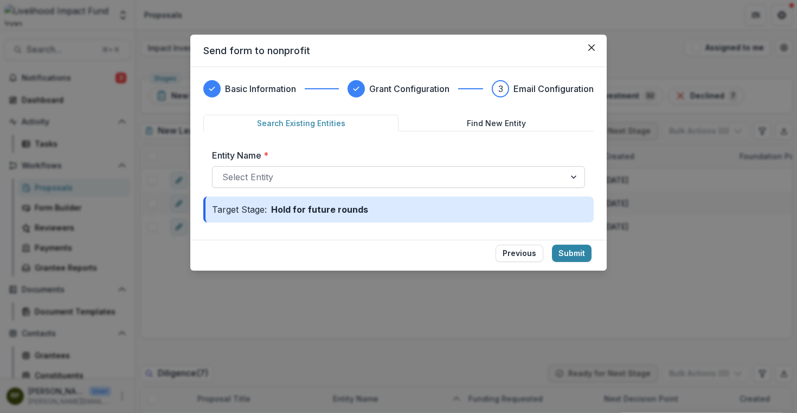
click at [491, 175] on div at bounding box center [388, 177] width 333 height 15
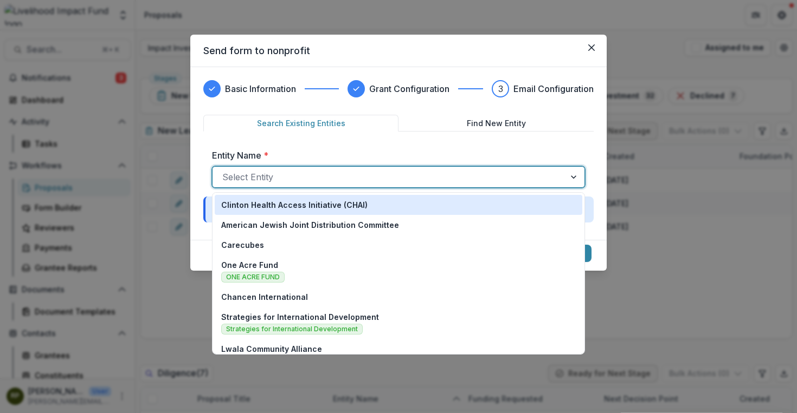
click at [491, 175] on div at bounding box center [388, 177] width 333 height 15
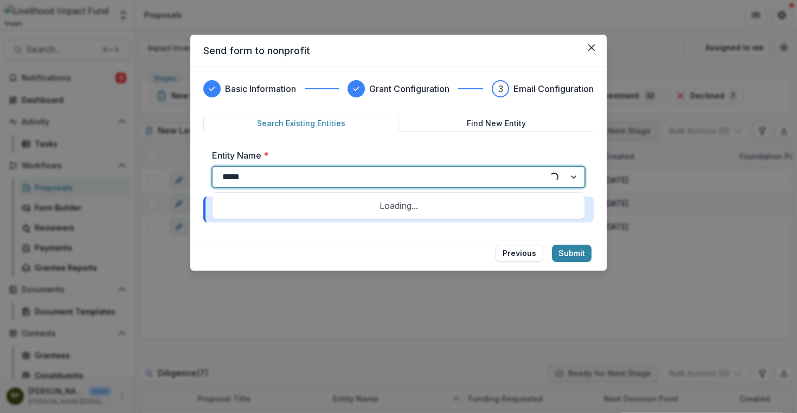
type input "******"
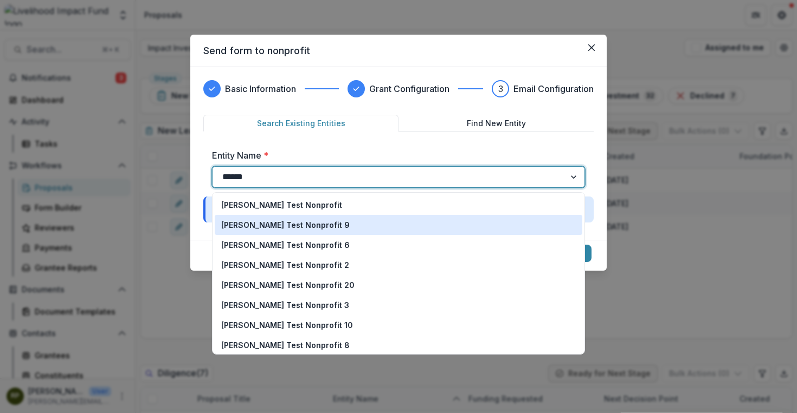
click at [418, 220] on div "Courtney Test Nonprofit 9" at bounding box center [398, 224] width 354 height 11
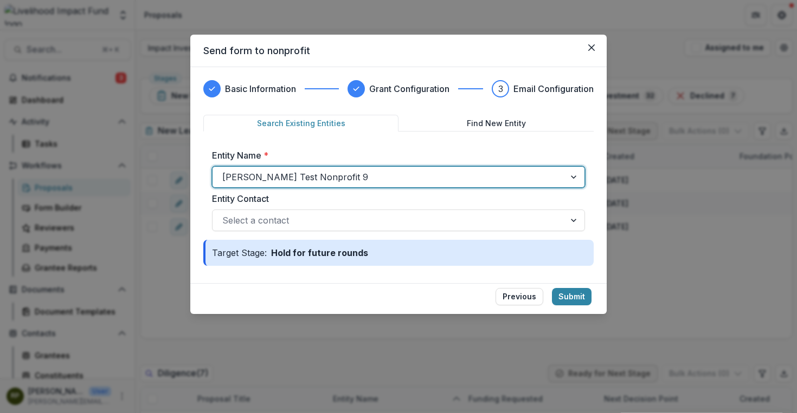
click at [418, 220] on div at bounding box center [388, 220] width 333 height 15
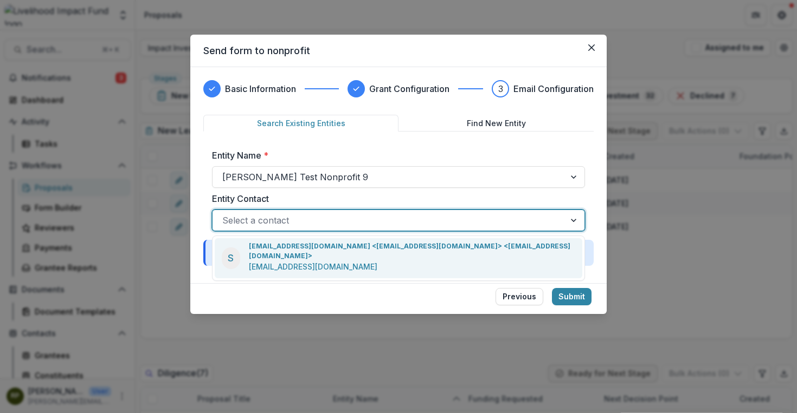
click at [424, 189] on div "Entity Name * Courtney Test Nonprofit 9 Entity Contact saiphojio@yahoo.com <sai…" at bounding box center [398, 190] width 373 height 82
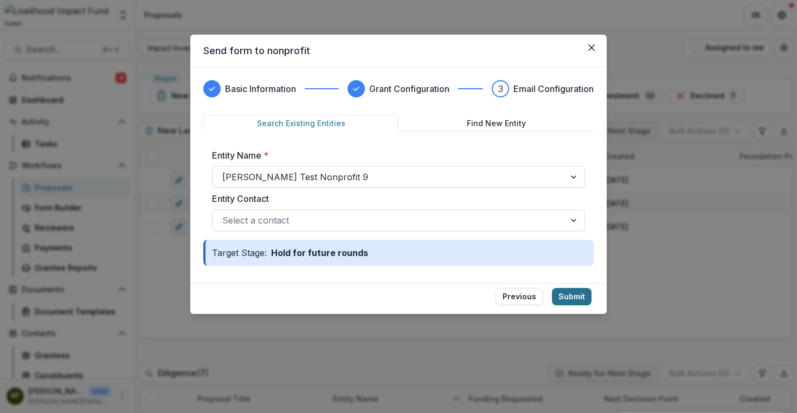
click at [565, 300] on button "Submit" at bounding box center [572, 296] width 40 height 17
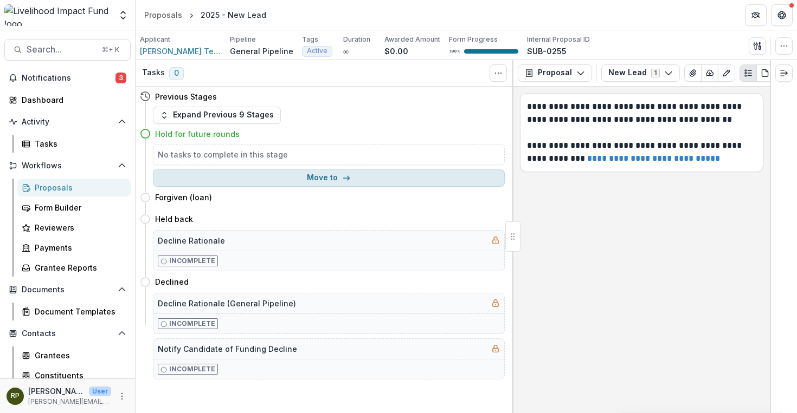
click at [312, 178] on button "Move to" at bounding box center [329, 178] width 352 height 17
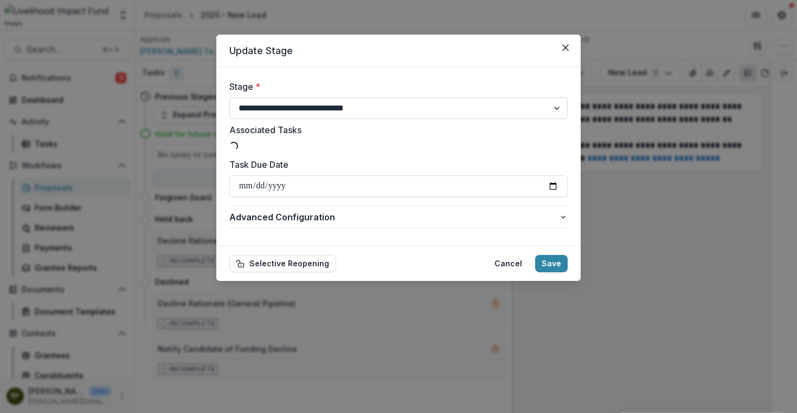
click at [319, 114] on select "**********" at bounding box center [398, 109] width 338 height 22
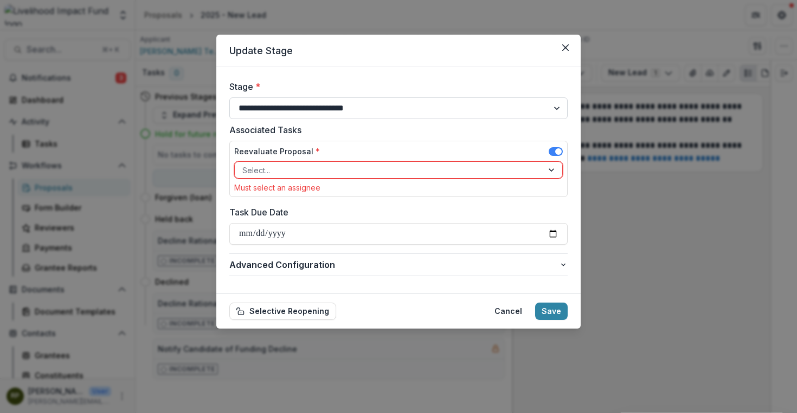
select select "**********"
click at [229, 98] on select "**********" at bounding box center [398, 109] width 338 height 22
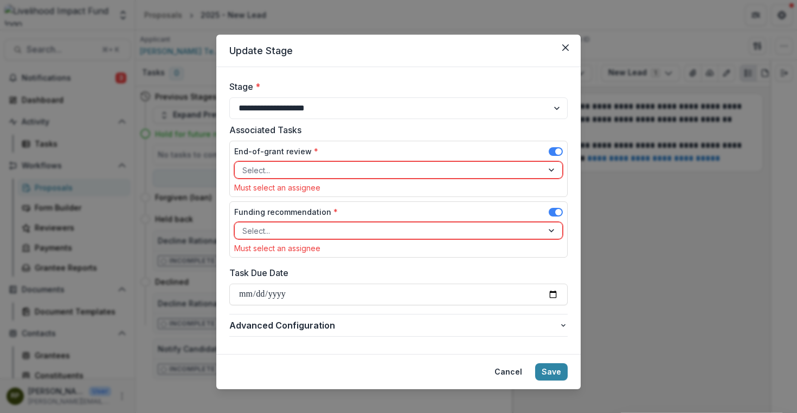
scroll to position [11, 0]
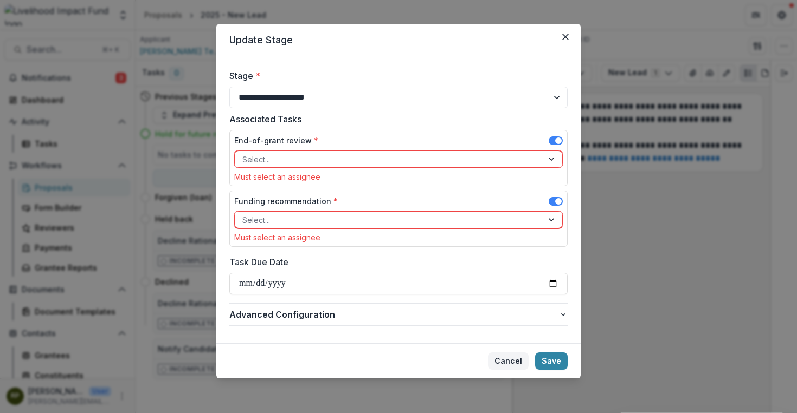
click at [504, 358] on button "Cancel" at bounding box center [508, 361] width 41 height 17
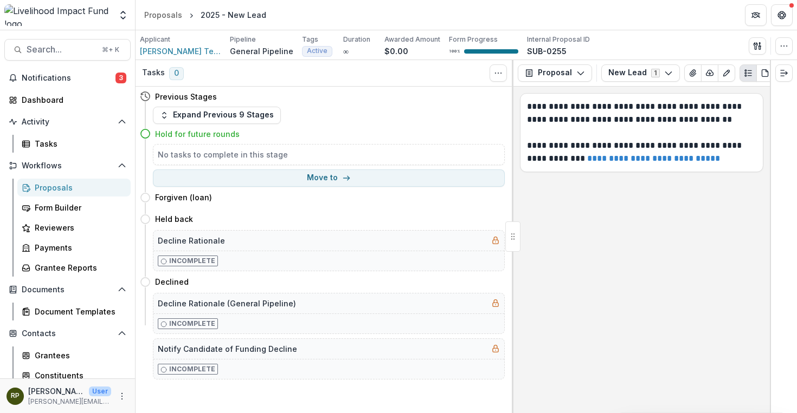
click at [274, 55] on p "General Pipeline" at bounding box center [261, 51] width 63 height 11
click at [497, 75] on icon "Toggle View Cancelled Tasks" at bounding box center [498, 73] width 9 height 9
click at [454, 85] on div "Tasks 0 Show Cancelled Tasks" at bounding box center [324, 73] width 378 height 27
click at [747, 73] on line "Plaintext view" at bounding box center [749, 73] width 4 height 0
click at [780, 48] on icon "button" at bounding box center [783, 46] width 9 height 9
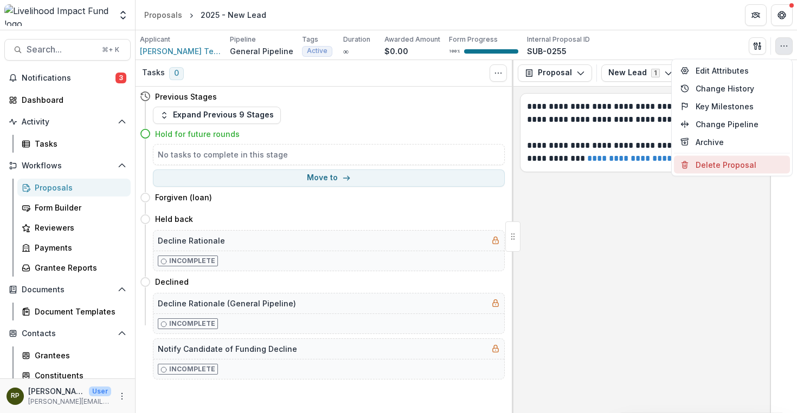
click at [726, 163] on button "Delete Proposal" at bounding box center [732, 165] width 116 height 18
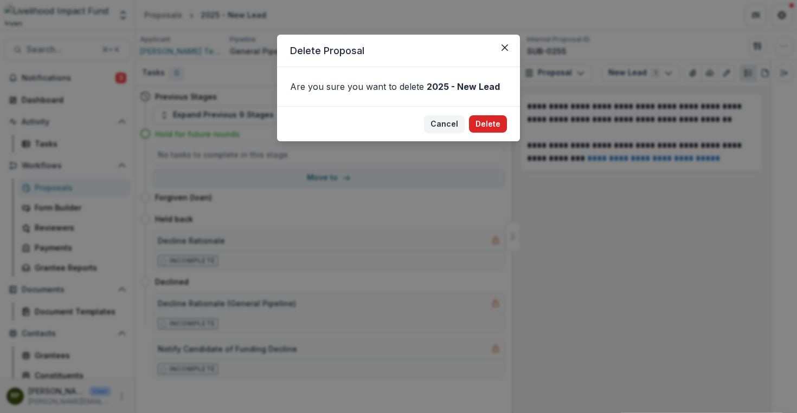
click at [492, 122] on button "Delete" at bounding box center [488, 123] width 38 height 17
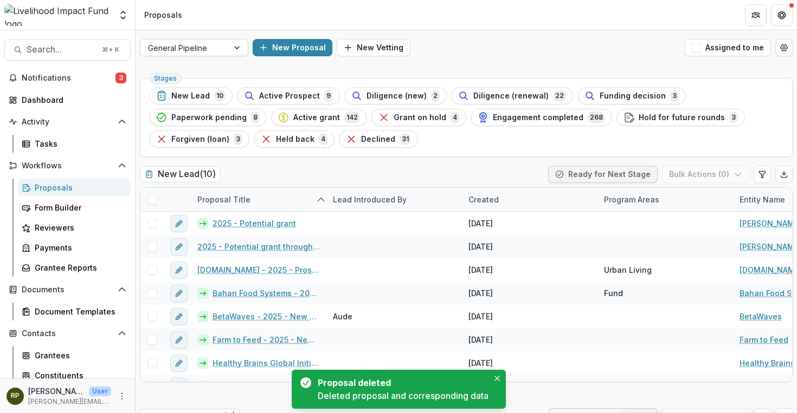
click at [240, 54] on div at bounding box center [238, 48] width 20 height 16
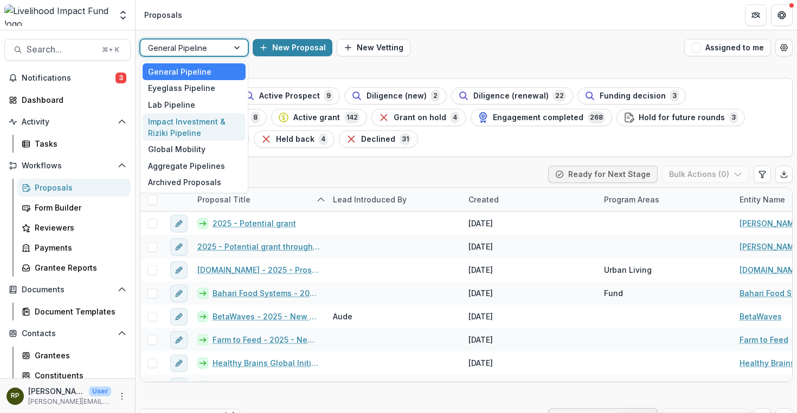
click at [206, 126] on div "Impact Investment & Riziki Pipeline" at bounding box center [194, 127] width 103 height 28
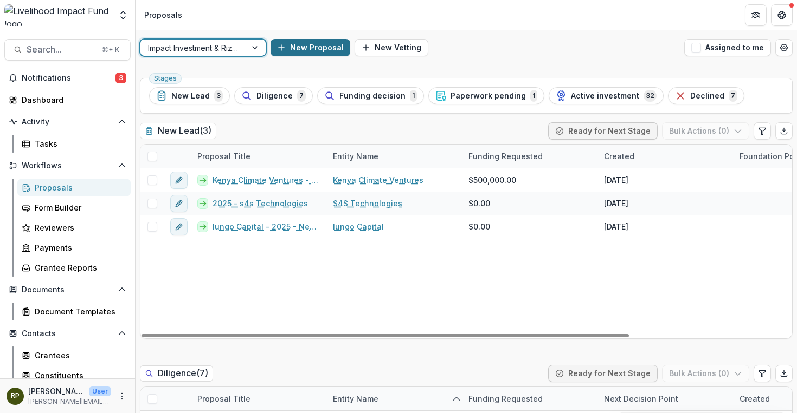
click at [314, 50] on button "New Proposal" at bounding box center [310, 47] width 80 height 17
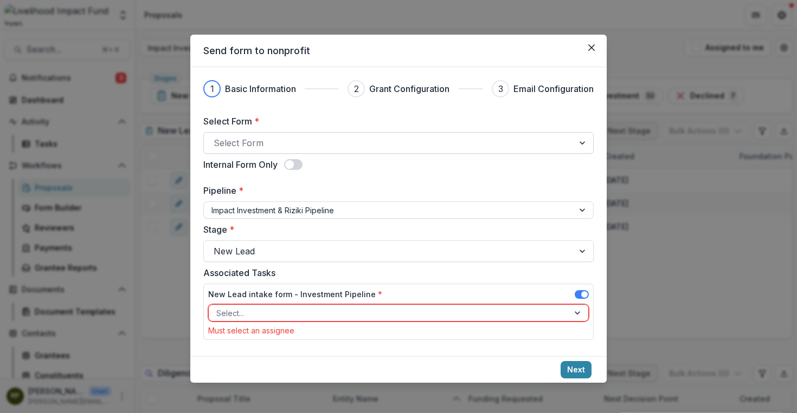
click at [348, 145] on div at bounding box center [388, 142] width 350 height 15
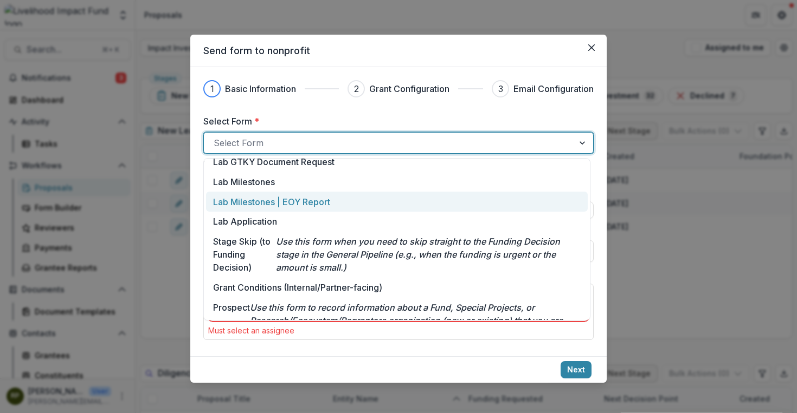
scroll to position [120, 0]
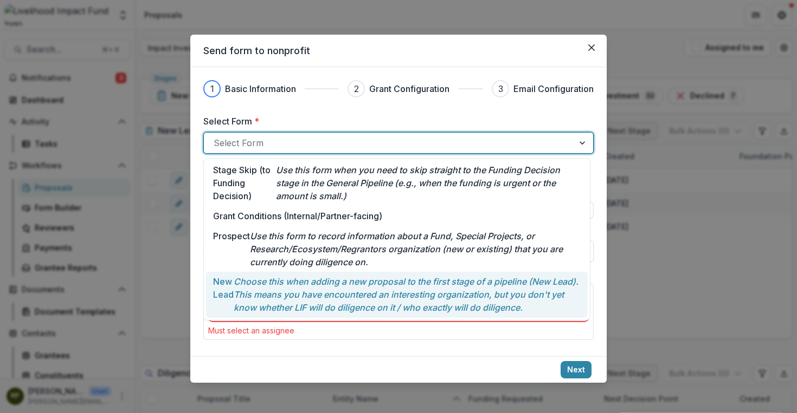
click at [344, 294] on p "Choose this when adding a new proposal to the first stage of a pipeline (New Le…" at bounding box center [407, 294] width 347 height 39
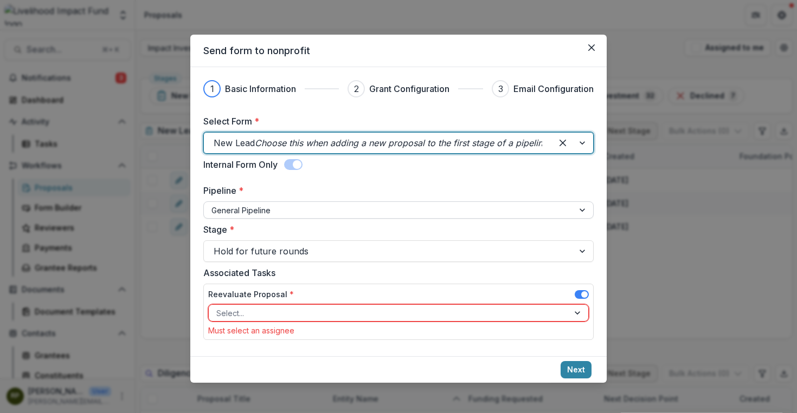
click at [325, 209] on div at bounding box center [388, 211] width 354 height 14
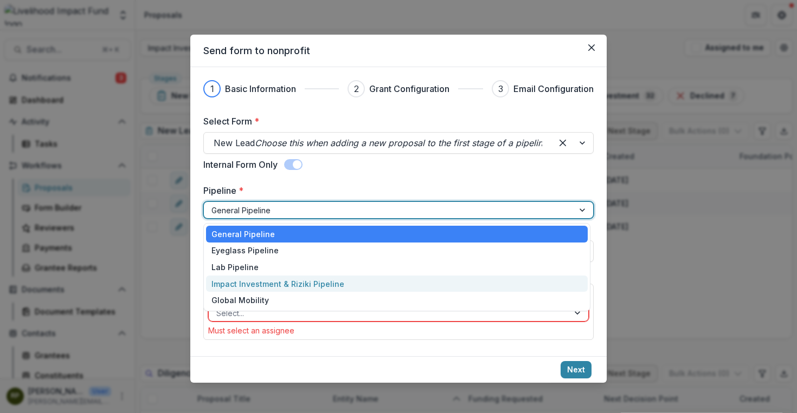
click at [293, 277] on div "Impact Investment & Riziki Pipeline" at bounding box center [396, 284] width 381 height 17
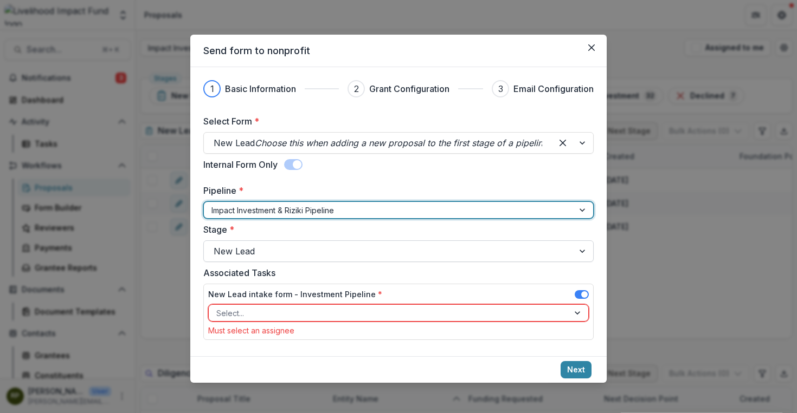
click at [281, 251] on div at bounding box center [388, 251] width 350 height 15
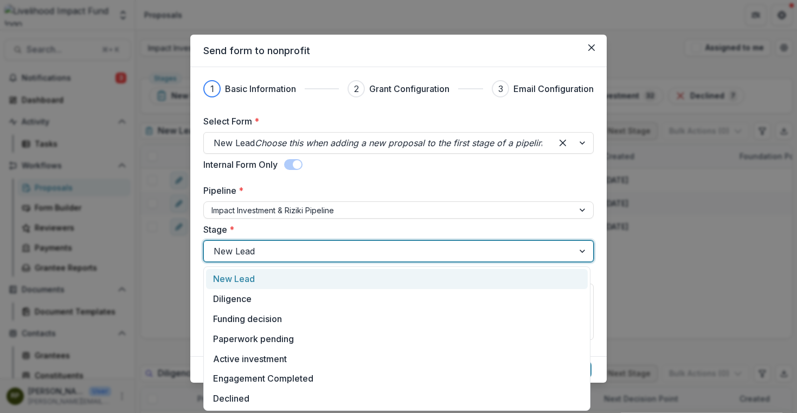
click at [281, 251] on div at bounding box center [388, 251] width 350 height 15
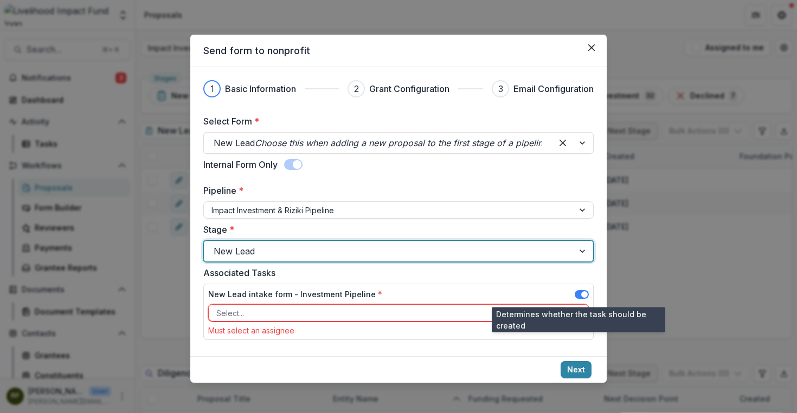
click at [577, 293] on span at bounding box center [581, 294] width 14 height 9
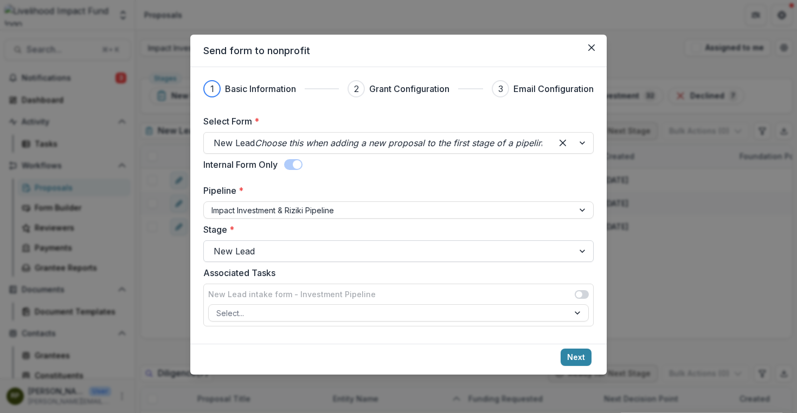
click at [527, 253] on div at bounding box center [388, 251] width 350 height 15
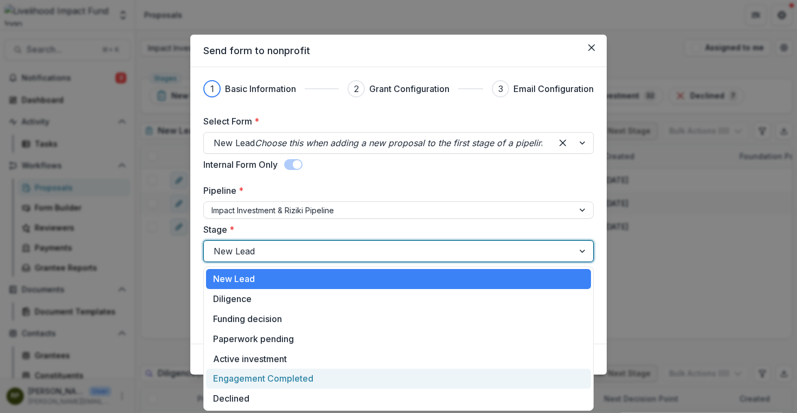
click at [344, 377] on div "Engagement Completed" at bounding box center [398, 379] width 385 height 20
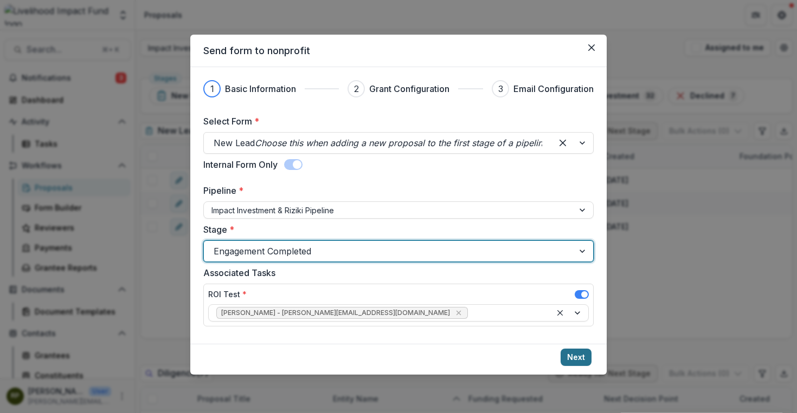
click at [580, 354] on button "Next" at bounding box center [575, 357] width 31 height 17
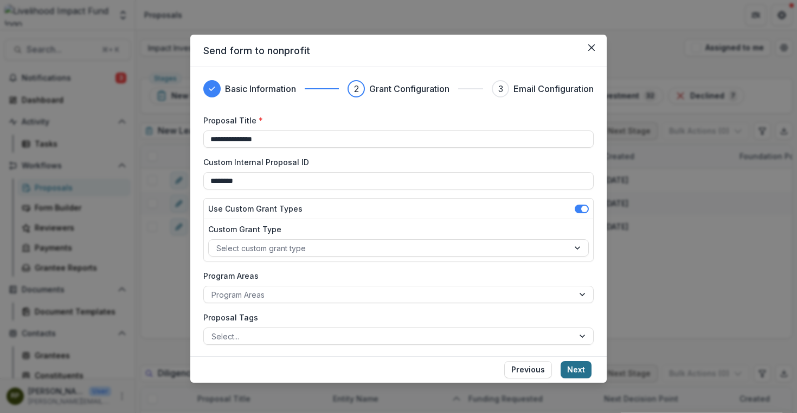
click at [578, 368] on button "Next" at bounding box center [575, 369] width 31 height 17
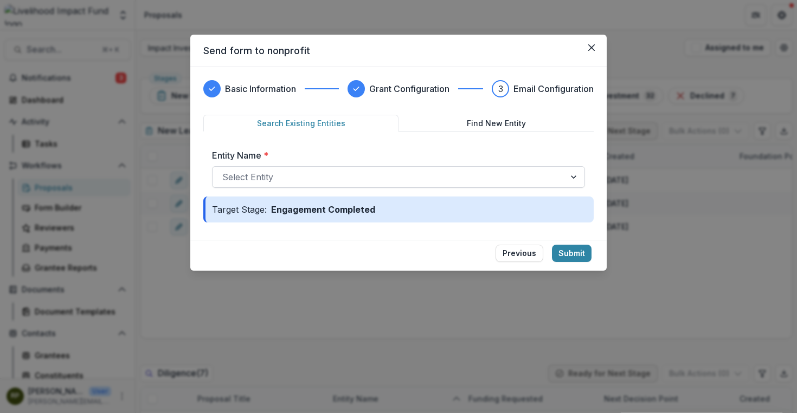
click at [489, 178] on div at bounding box center [388, 177] width 333 height 15
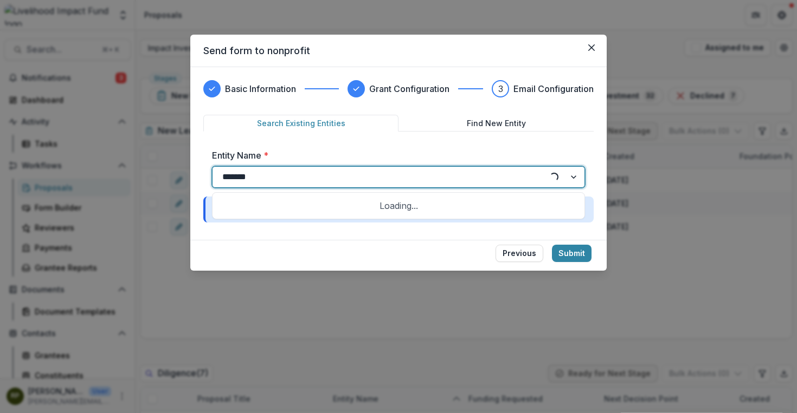
type input "********"
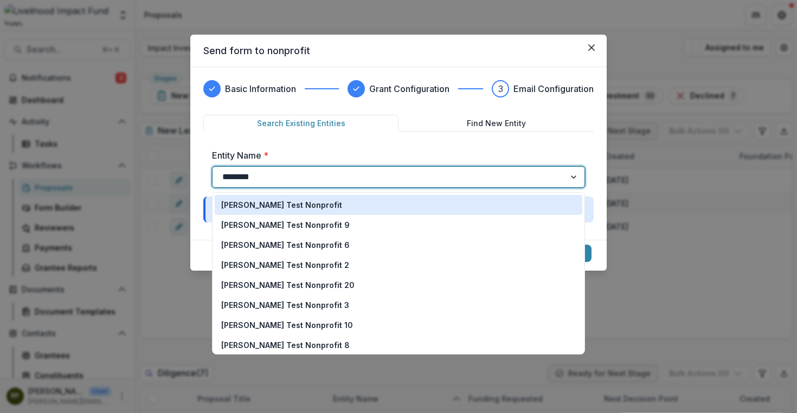
click at [352, 210] on div "Courtney Test Nonprofit" at bounding box center [398, 204] width 354 height 11
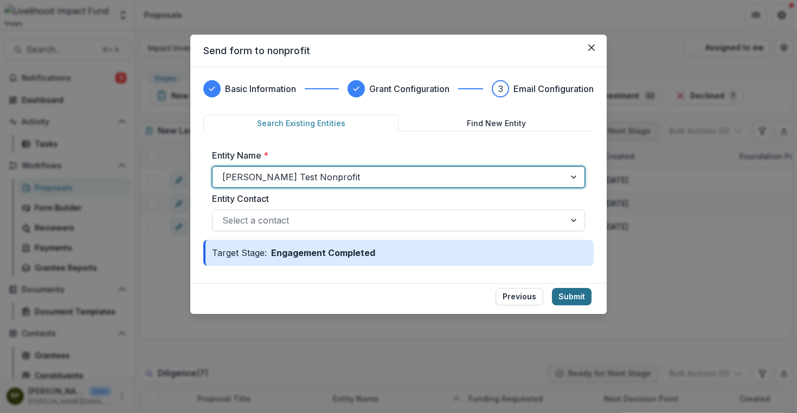
click at [580, 288] on button "Submit" at bounding box center [572, 296] width 40 height 17
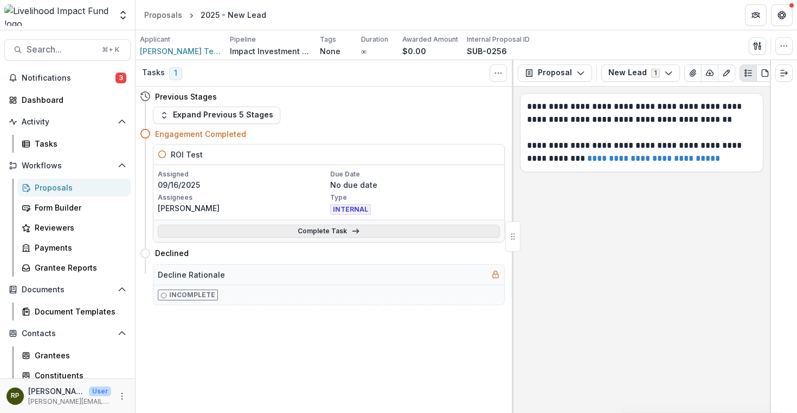
click at [316, 230] on link "Complete Task" at bounding box center [329, 231] width 342 height 13
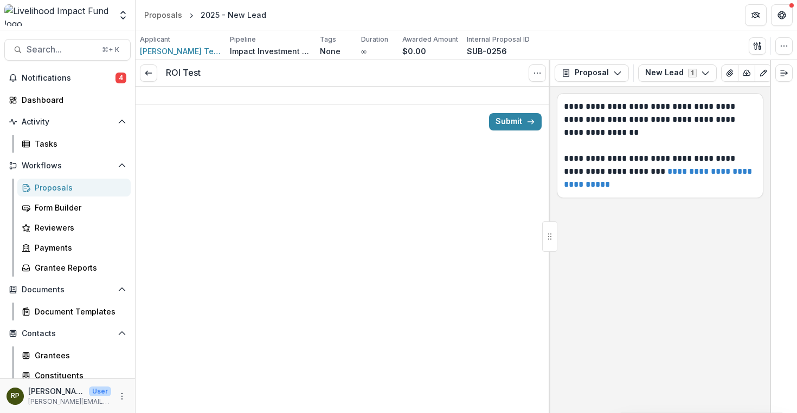
click at [368, 201] on div "ROI Test View task Cancel Task Submit" at bounding box center [342, 236] width 415 height 353
click at [520, 119] on button "Submit" at bounding box center [515, 121] width 53 height 17
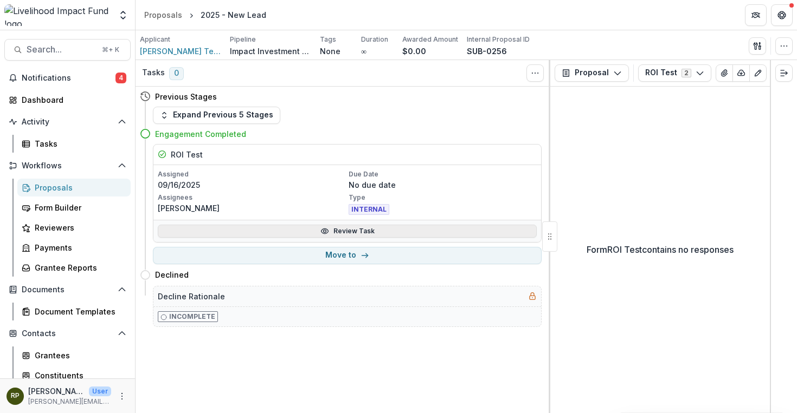
click at [384, 232] on link "Review Task" at bounding box center [347, 231] width 379 height 13
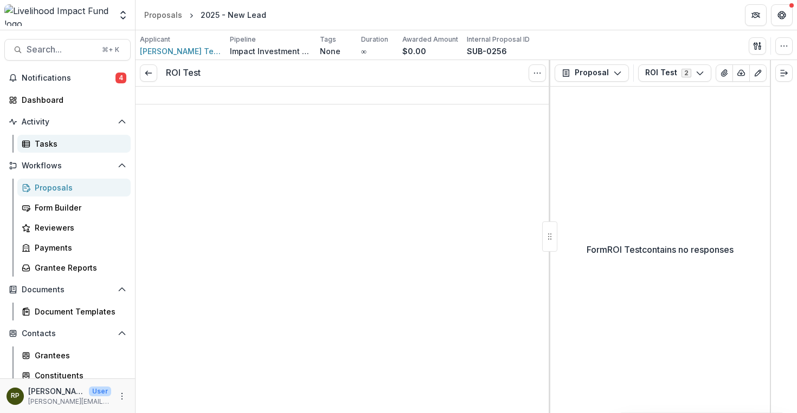
click at [81, 145] on div "Tasks" at bounding box center [78, 143] width 87 height 11
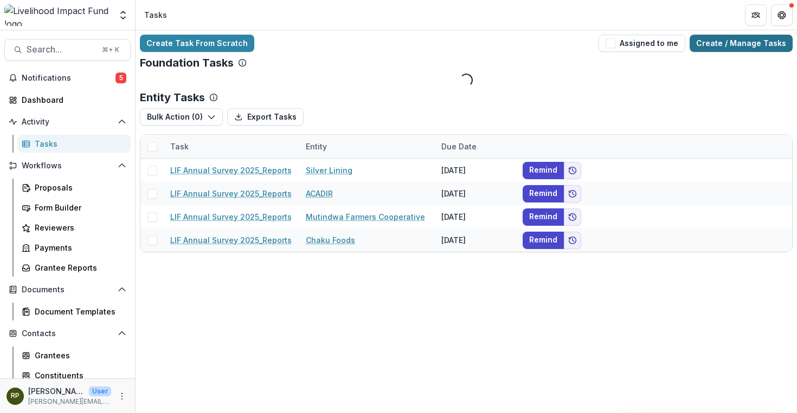
click at [750, 41] on link "Create / Manage Tasks" at bounding box center [740, 43] width 103 height 17
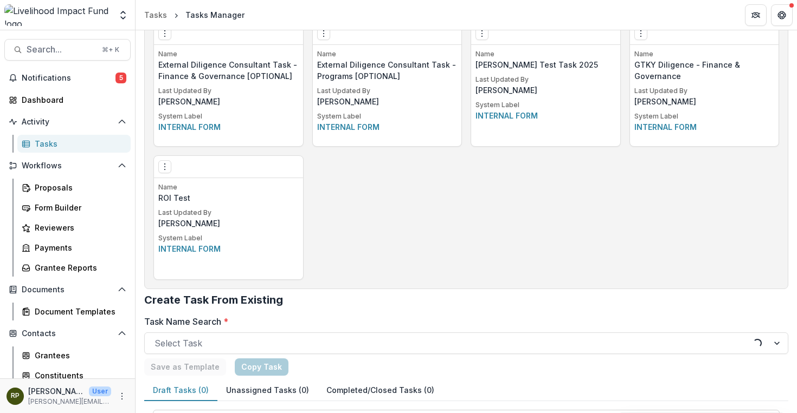
scroll to position [1779, 0]
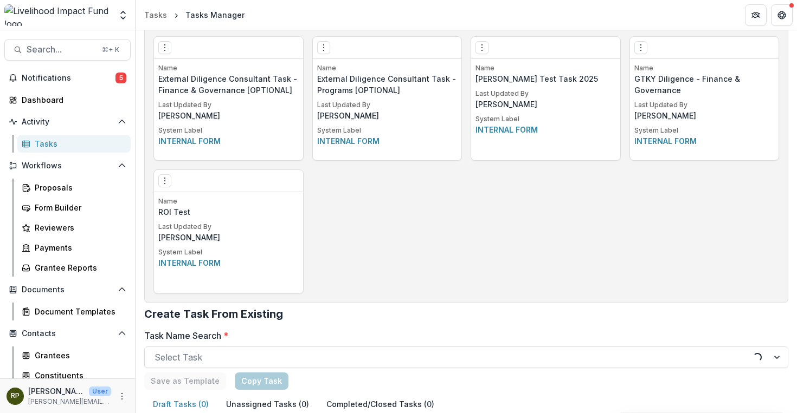
click at [212, 213] on p "ROI Test" at bounding box center [228, 211] width 140 height 11
click at [170, 183] on button "Options" at bounding box center [164, 180] width 13 height 13
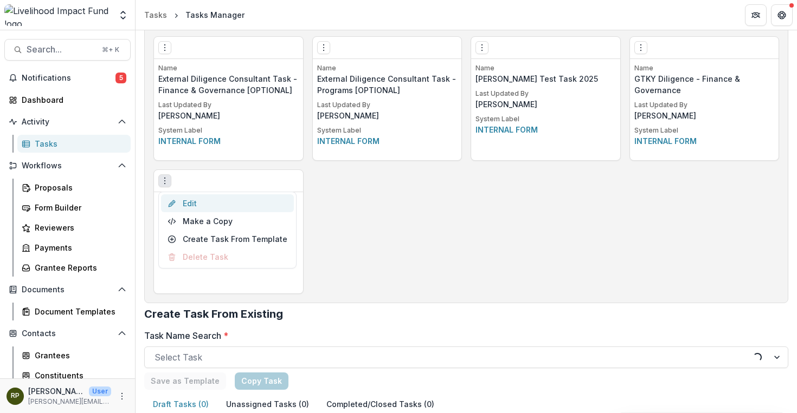
click at [195, 204] on link "Edit" at bounding box center [227, 204] width 133 height 18
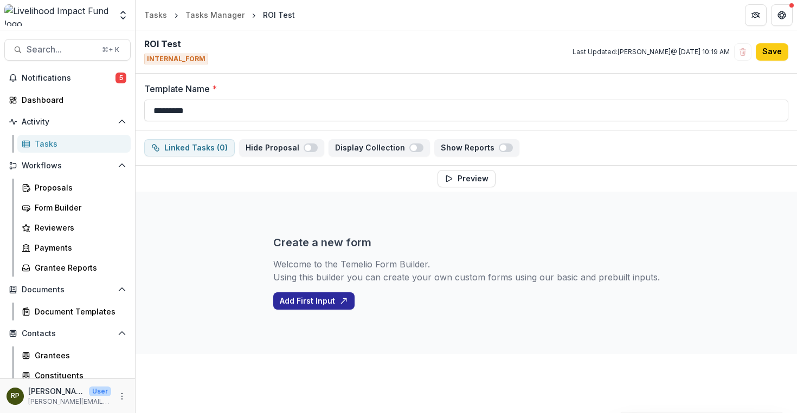
click at [340, 302] on icon "button" at bounding box center [343, 301] width 9 height 9
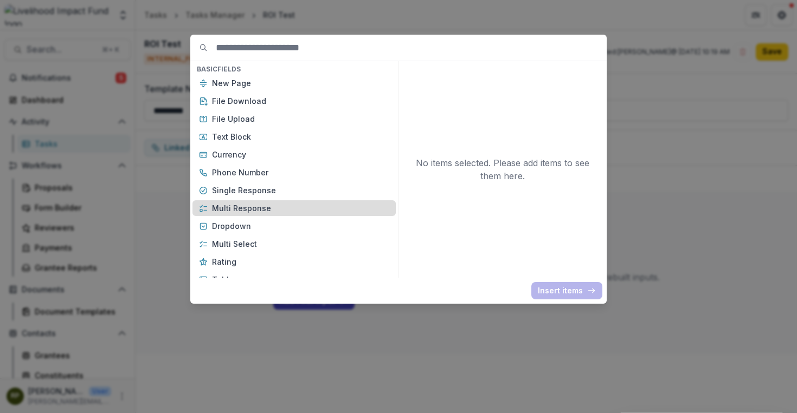
click at [278, 214] on div "Multi Response" at bounding box center [293, 208] width 203 height 16
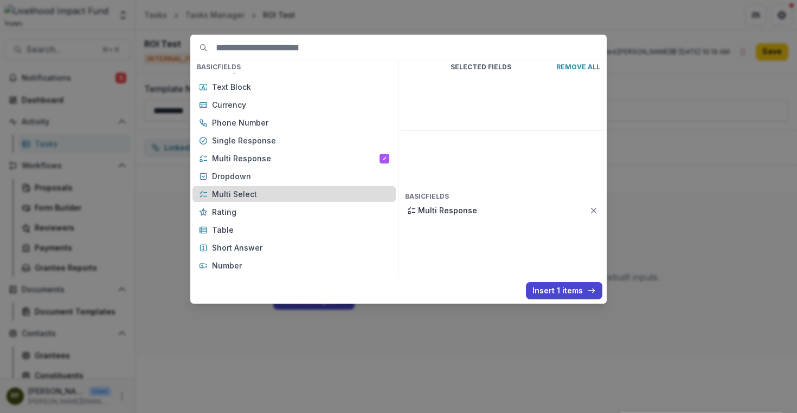
scroll to position [52, 0]
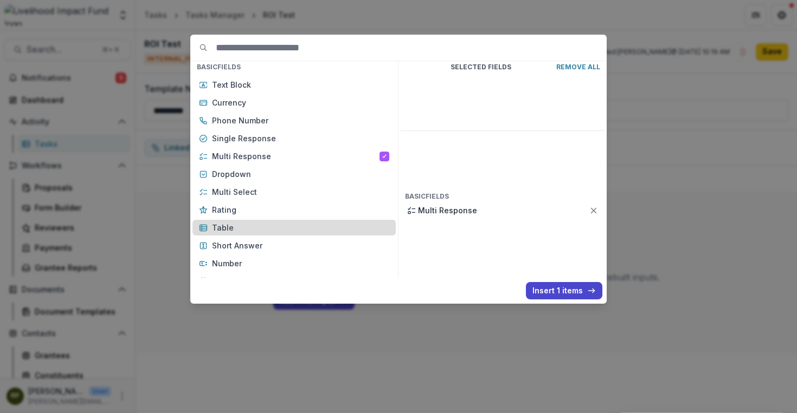
click at [251, 225] on p "Table" at bounding box center [300, 227] width 177 height 11
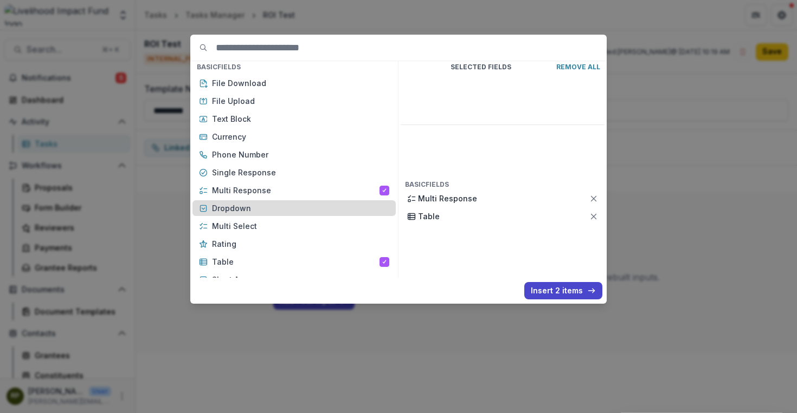
scroll to position [0, 0]
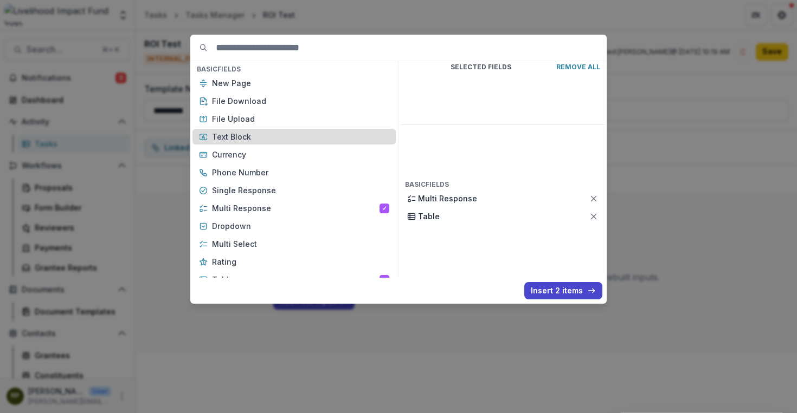
click at [250, 143] on p "Text Block" at bounding box center [300, 136] width 177 height 11
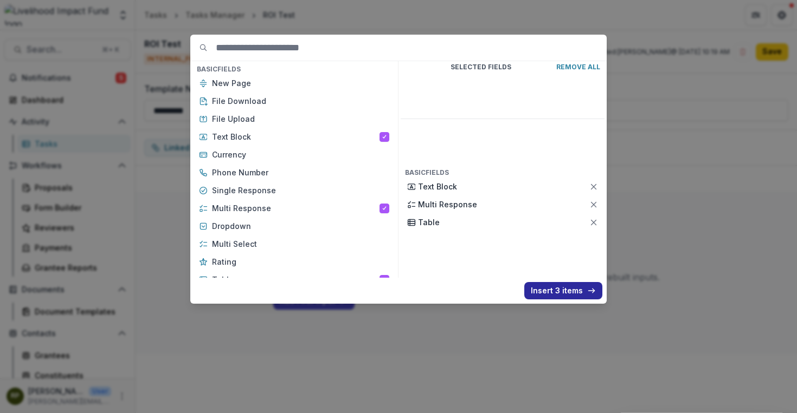
click at [565, 290] on button "Insert 3 items" at bounding box center [563, 290] width 78 height 17
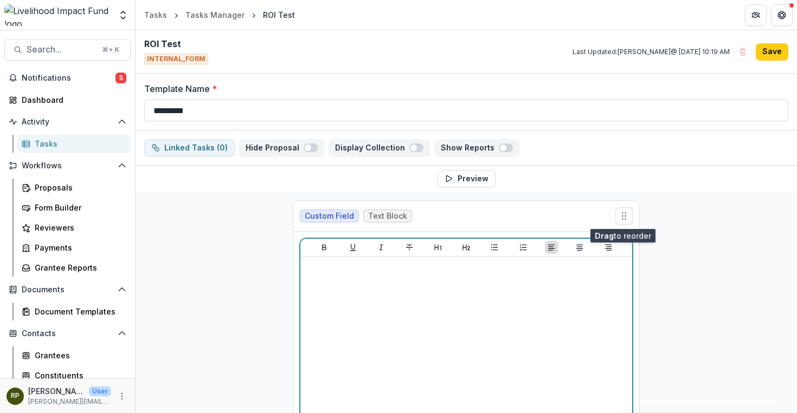
click at [510, 293] on div at bounding box center [466, 342] width 323 height 163
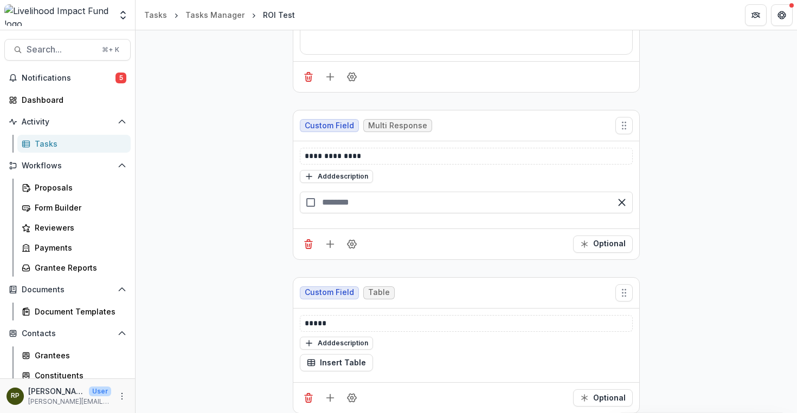
scroll to position [383, 0]
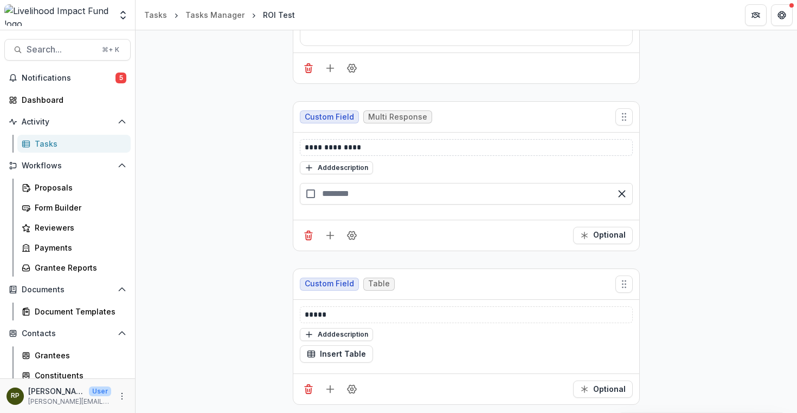
click at [385, 139] on div "**********" at bounding box center [466, 147] width 333 height 17
click at [386, 145] on p "**********" at bounding box center [466, 147] width 323 height 11
click at [367, 188] on input "text" at bounding box center [466, 194] width 333 height 22
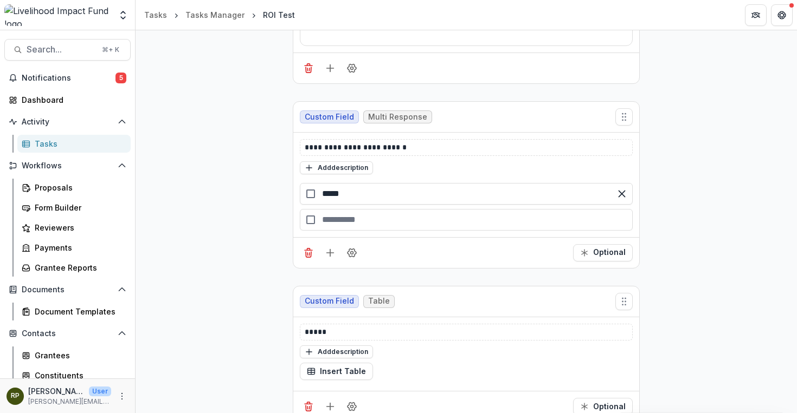
click at [372, 216] on div "button" at bounding box center [466, 220] width 333 height 22
type input "*****"
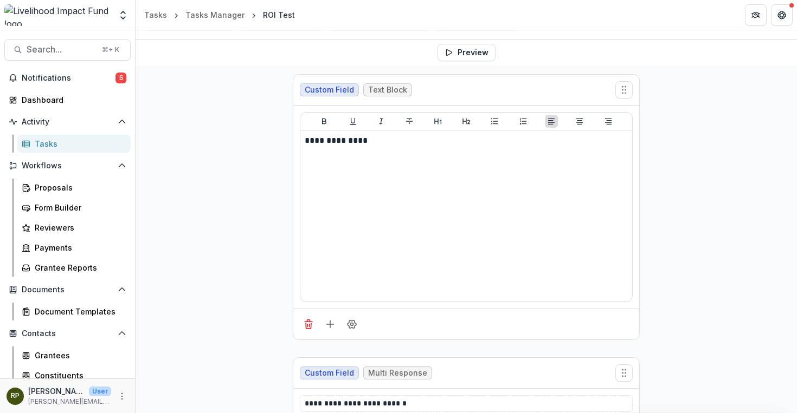
scroll to position [0, 0]
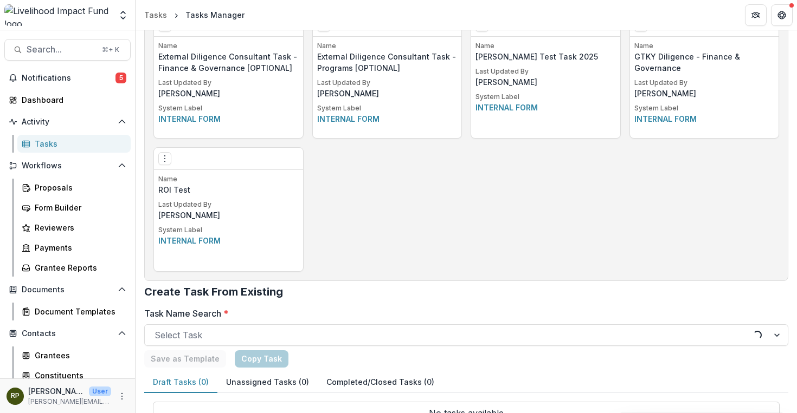
scroll to position [1830, 0]
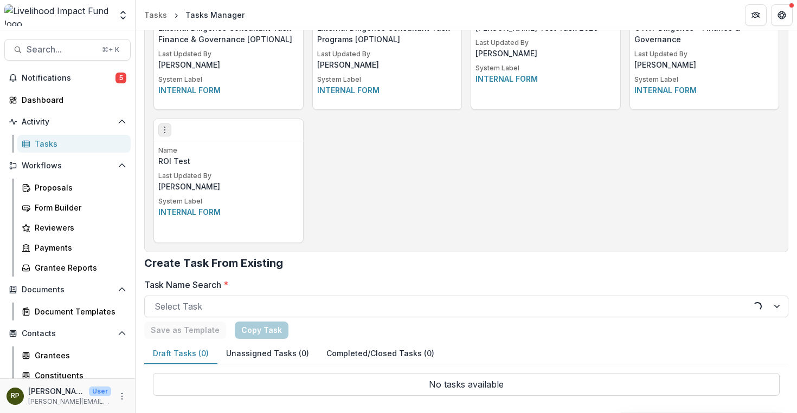
click at [163, 129] on icon "Options" at bounding box center [164, 130] width 9 height 9
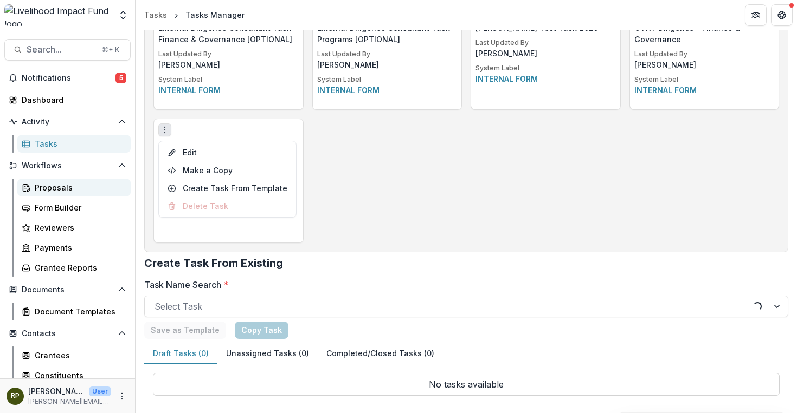
click at [60, 187] on div "Proposals" at bounding box center [78, 187] width 87 height 11
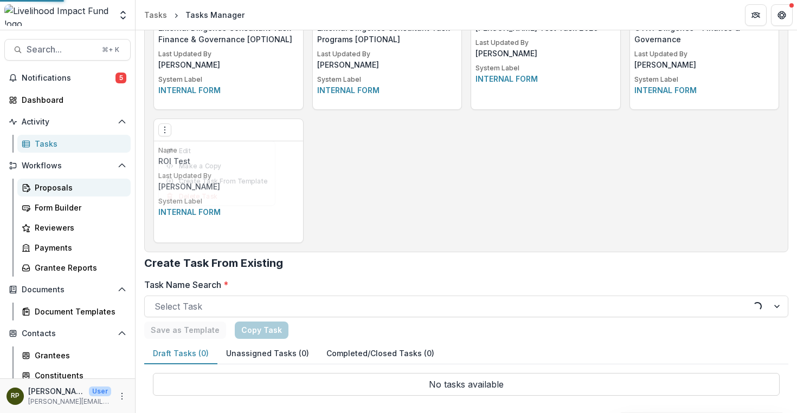
click at [60, 187] on div "Proposals" at bounding box center [78, 187] width 87 height 11
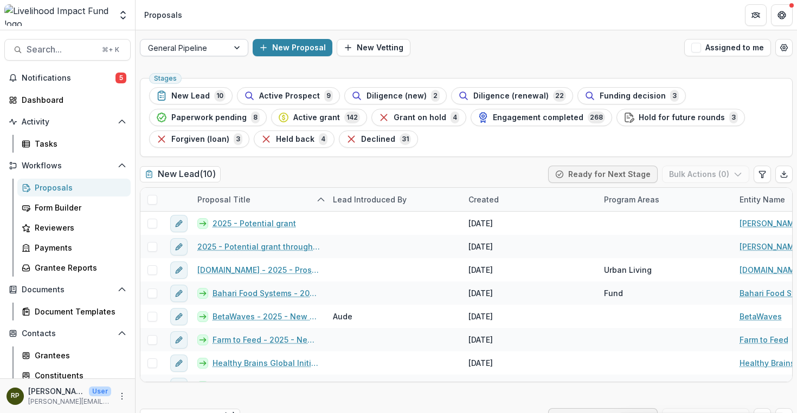
click at [221, 50] on div "General Pipeline" at bounding box center [184, 48] width 88 height 16
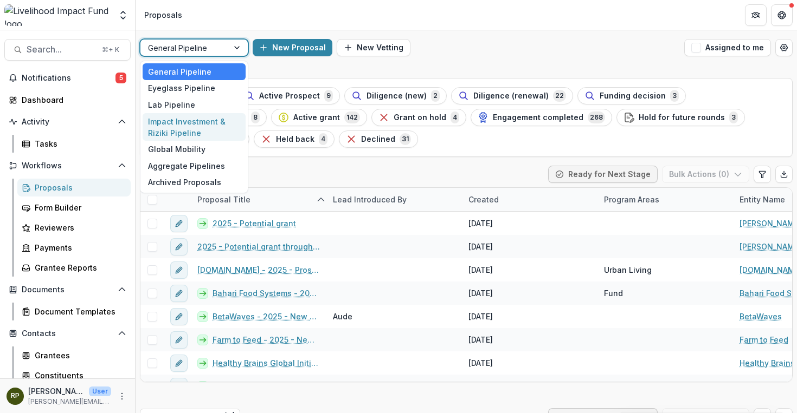
click at [205, 128] on div "Impact Investment & Riziki Pipeline" at bounding box center [194, 127] width 103 height 28
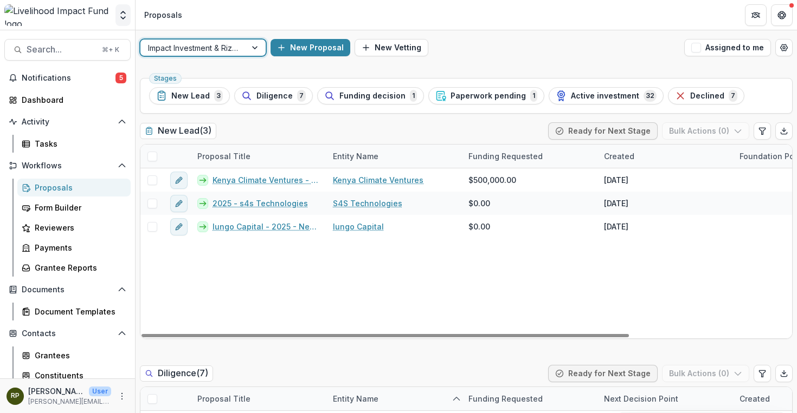
click at [119, 22] on button "Open entity switcher" at bounding box center [122, 15] width 15 height 22
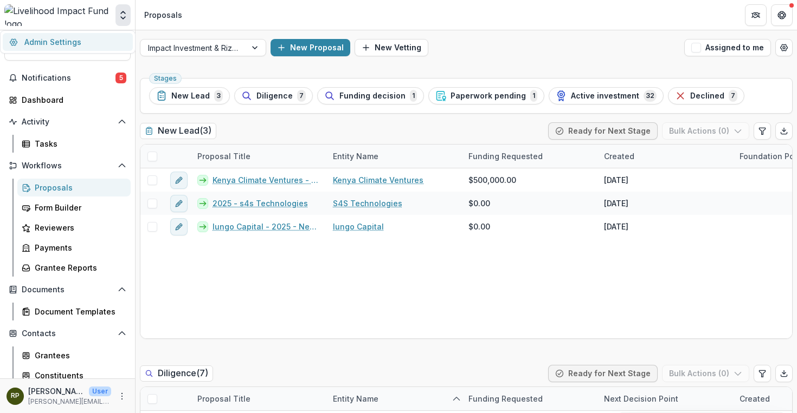
click at [109, 44] on link "Admin Settings" at bounding box center [68, 42] width 130 height 18
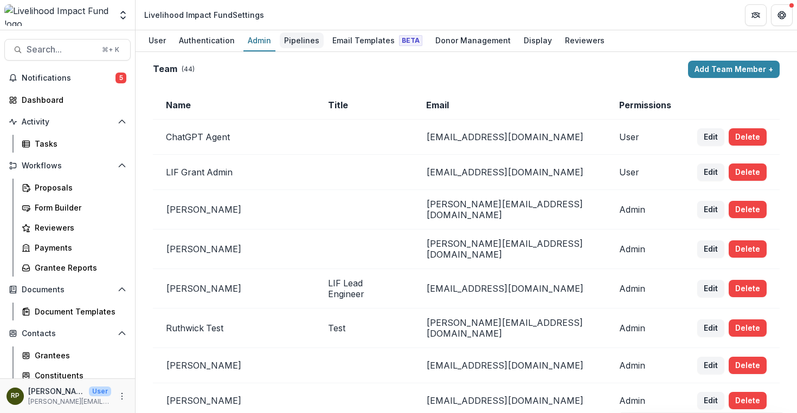
click at [299, 38] on div "Pipelines" at bounding box center [302, 41] width 44 height 16
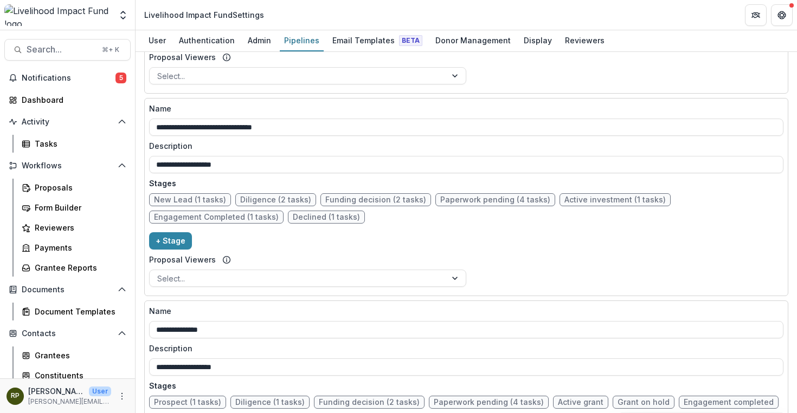
scroll to position [676, 0]
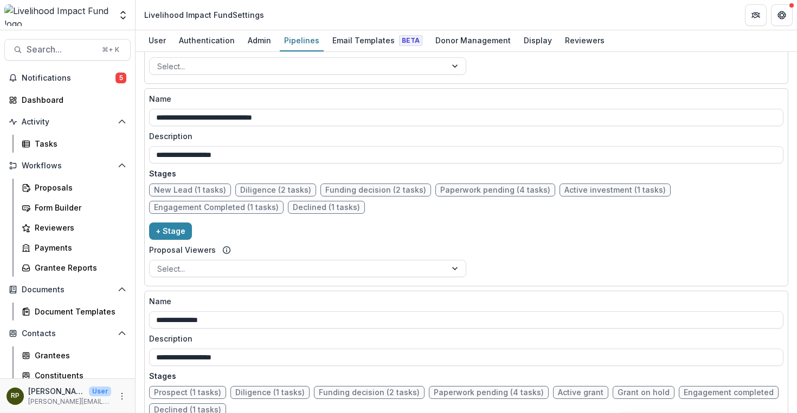
click at [210, 205] on span "Engagement Completed (1 tasks)" at bounding box center [216, 207] width 125 height 9
select select "*******"
select select "*****"
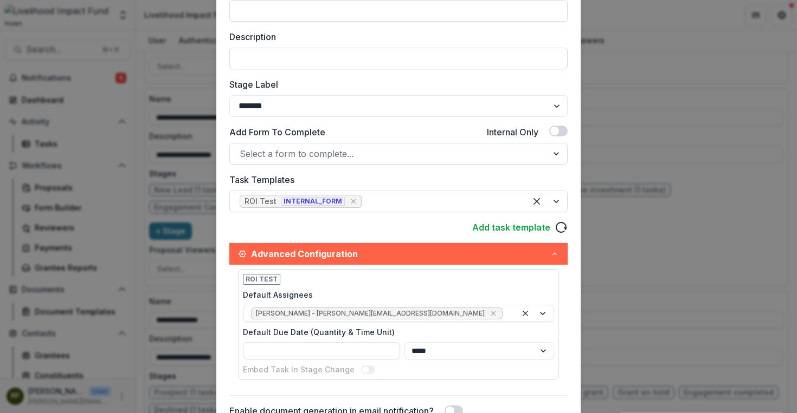
scroll to position [145, 0]
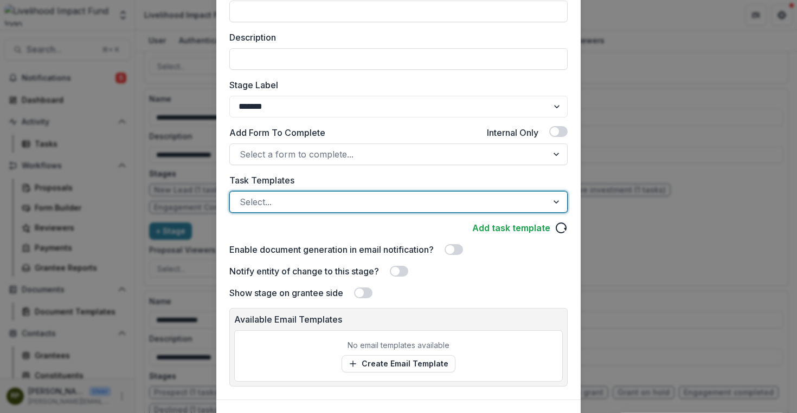
click at [551, 260] on div "**********" at bounding box center [398, 118] width 338 height 364
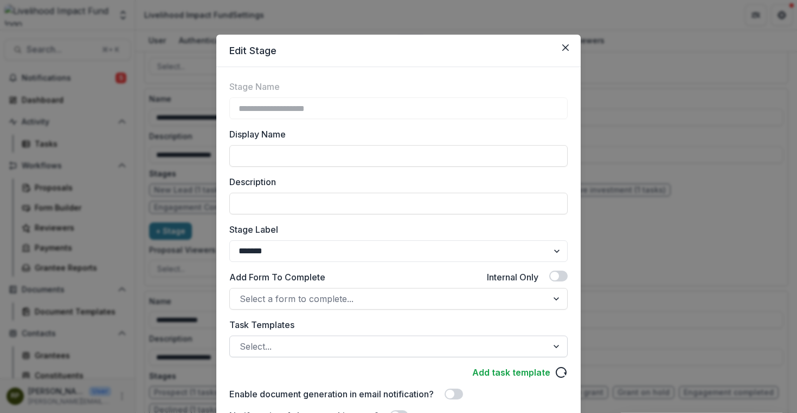
scroll to position [201, 0]
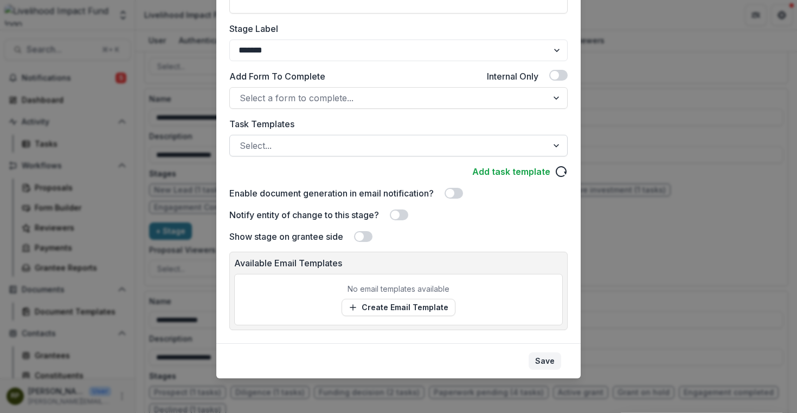
click at [547, 360] on button "Save" at bounding box center [544, 361] width 33 height 17
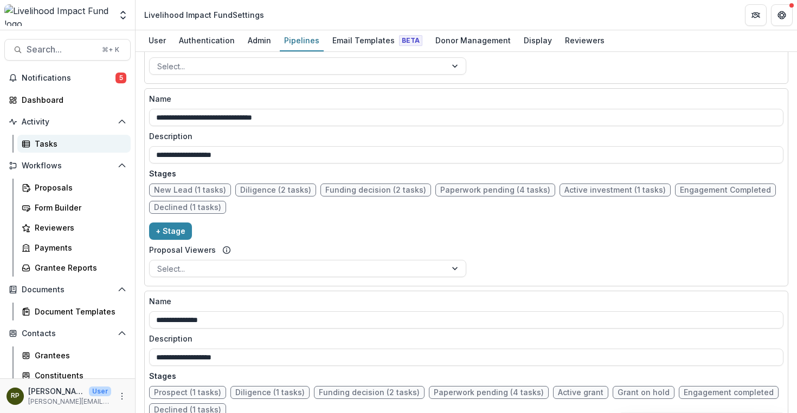
click at [37, 141] on div "Tasks" at bounding box center [78, 143] width 87 height 11
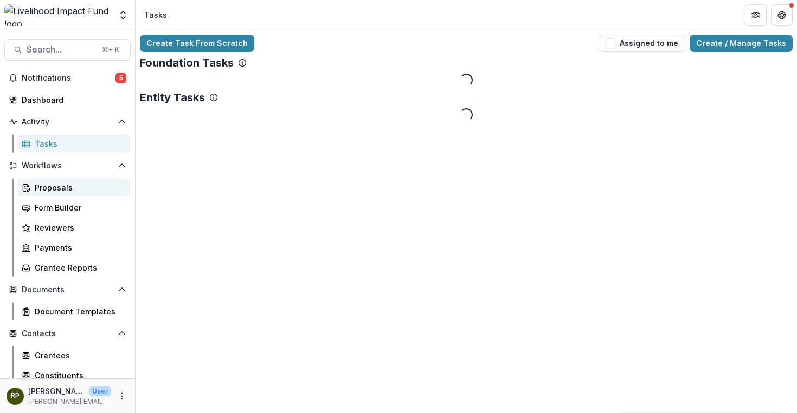
click at [50, 193] on link "Proposals" at bounding box center [73, 188] width 113 height 18
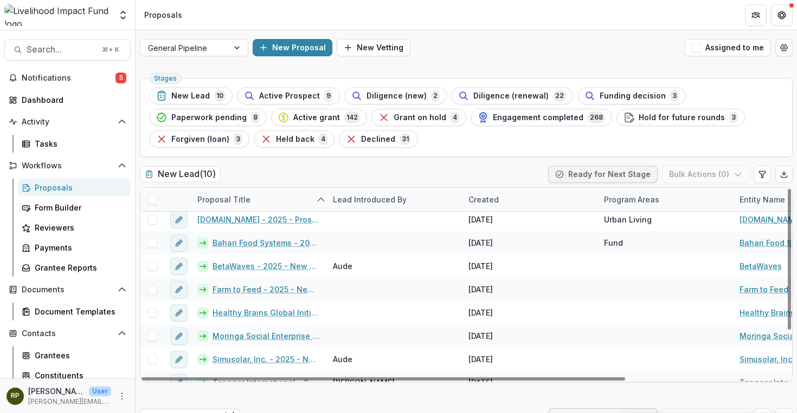
scroll to position [63, 0]
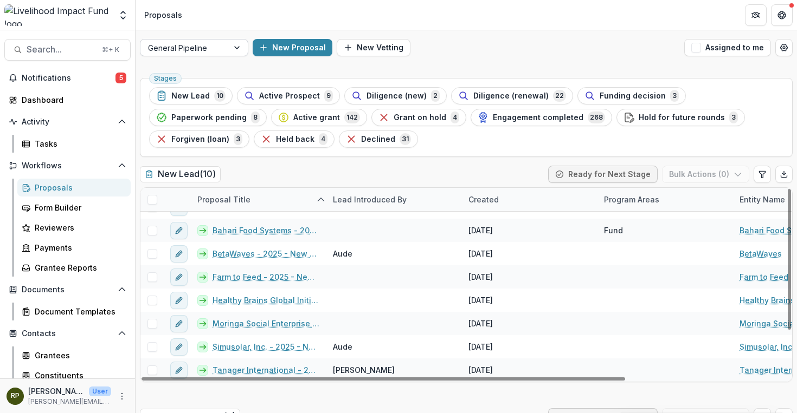
click at [218, 54] on div at bounding box center [184, 48] width 73 height 14
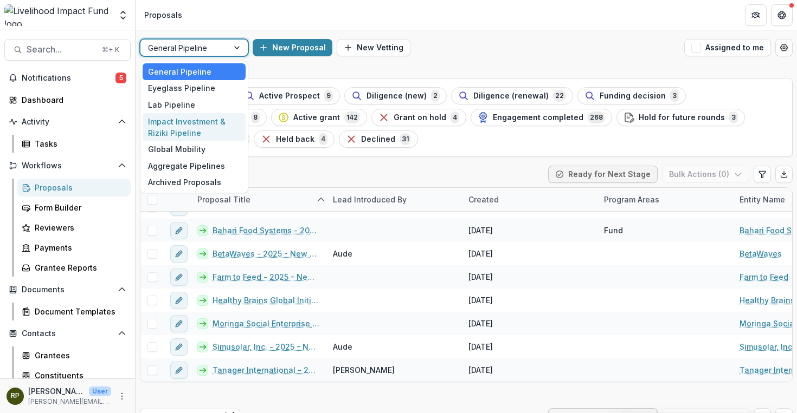
click at [210, 138] on div "Impact Investment & Riziki Pipeline" at bounding box center [194, 127] width 103 height 28
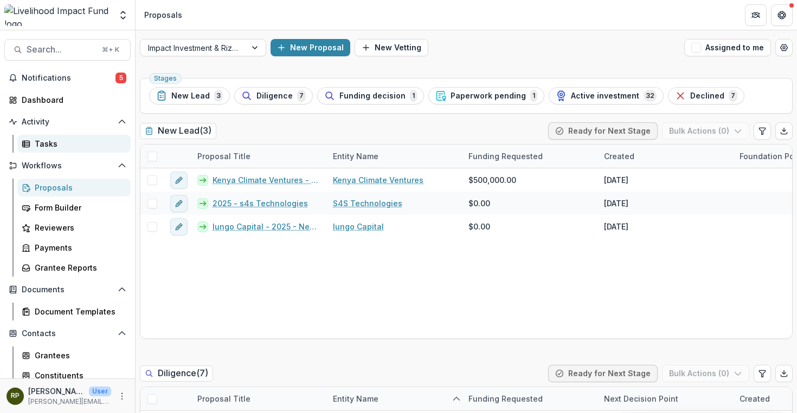
click at [49, 144] on div "Tasks" at bounding box center [78, 143] width 87 height 11
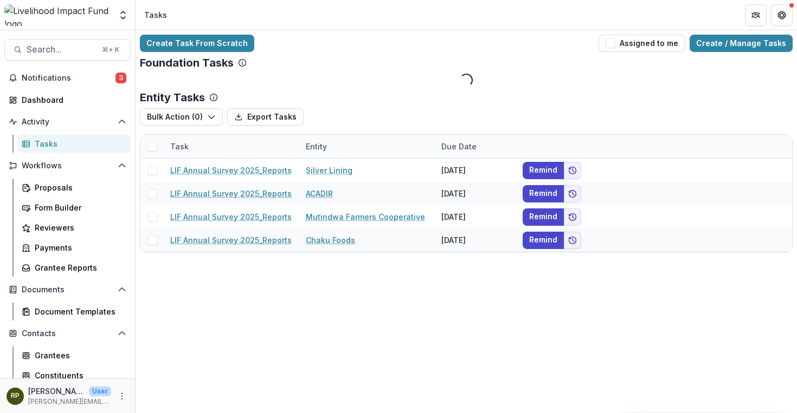
click at [92, 143] on div "Tasks" at bounding box center [78, 143] width 87 height 11
click at [68, 201] on link "Form Builder" at bounding box center [73, 208] width 113 height 18
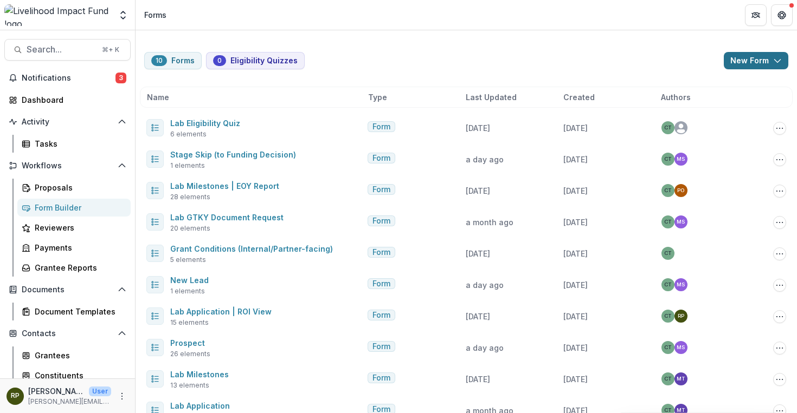
click at [762, 62] on button "New Form" at bounding box center [755, 60] width 64 height 17
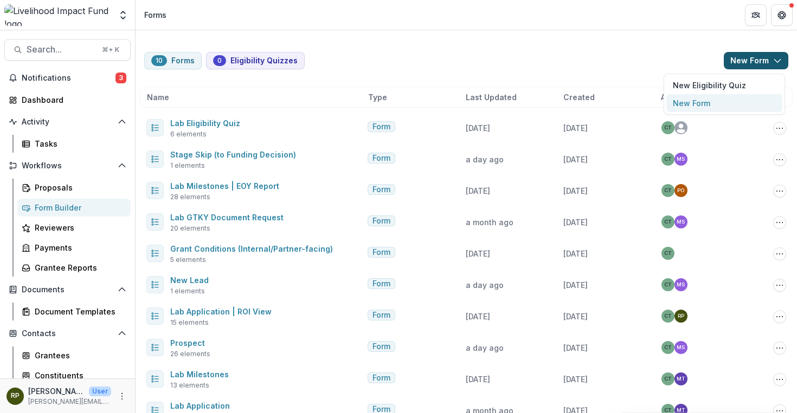
click at [741, 103] on button "New Form" at bounding box center [724, 103] width 116 height 18
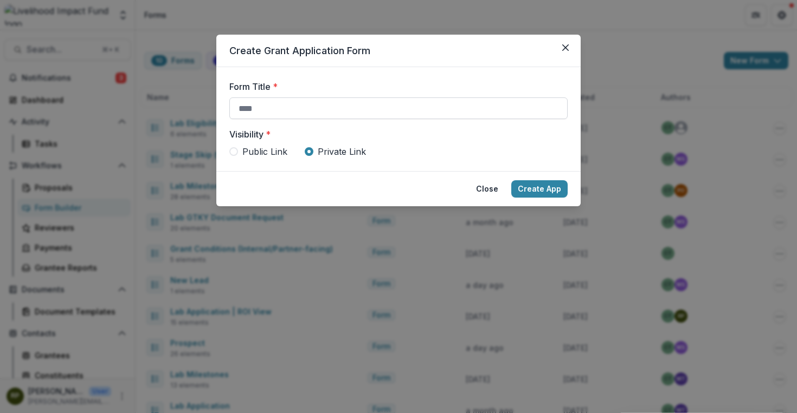
click at [451, 105] on input "Form Title *" at bounding box center [398, 109] width 338 height 22
click at [498, 159] on form "Form Title * Visibility * Public Link Private Link" at bounding box center [398, 119] width 364 height 104
click at [489, 187] on button "Close" at bounding box center [486, 188] width 35 height 17
